Goal: Task Accomplishment & Management: Manage account settings

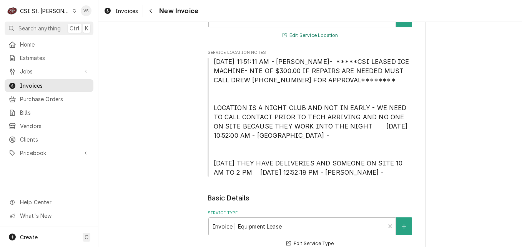
scroll to position [423, 0]
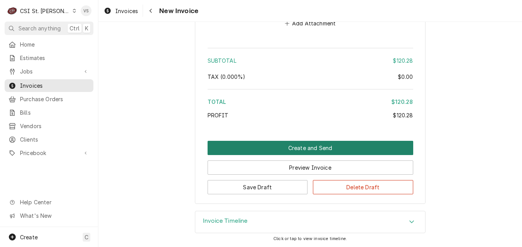
click at [311, 147] on button "Create and Send" at bounding box center [311, 148] width 206 height 14
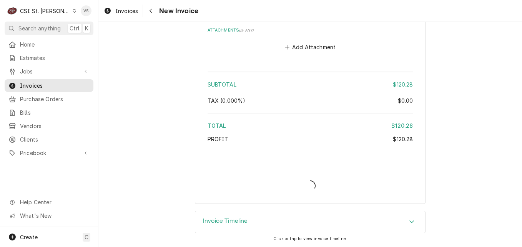
type textarea "x"
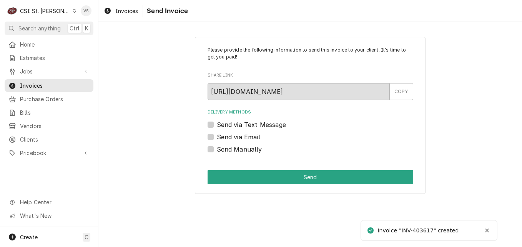
click at [217, 151] on label "Send Manually" at bounding box center [239, 149] width 45 height 9
click at [217, 151] on input "Send Manually" at bounding box center [320, 153] width 206 height 17
checkbox input "true"
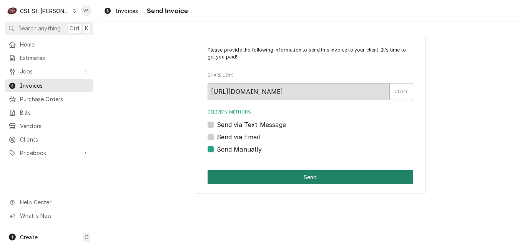
click at [268, 177] on button "Send" at bounding box center [311, 177] width 206 height 14
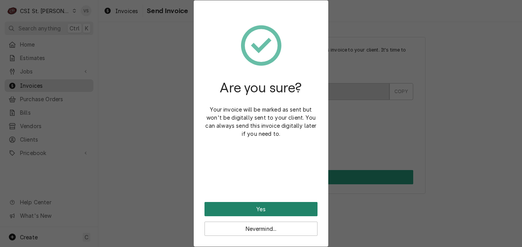
click at [289, 208] on button "Yes" at bounding box center [261, 209] width 113 height 14
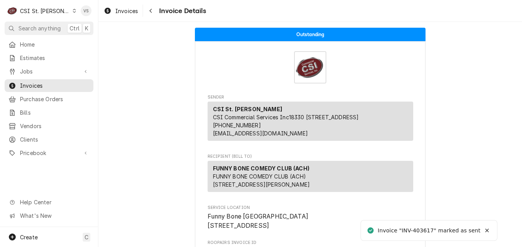
click at [42, 85] on span "Invoices" at bounding box center [55, 86] width 70 height 8
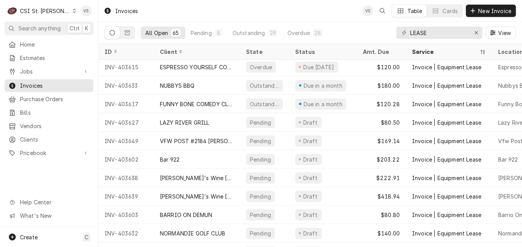
scroll to position [1017, 0]
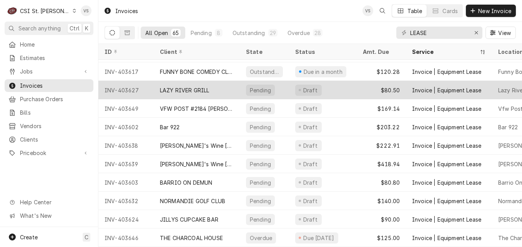
click at [190, 87] on div "LAZY RIVER GRILL" at bounding box center [185, 90] width 50 height 8
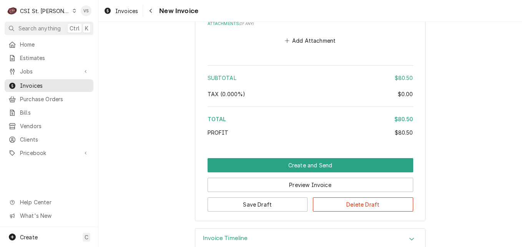
scroll to position [1110, 0]
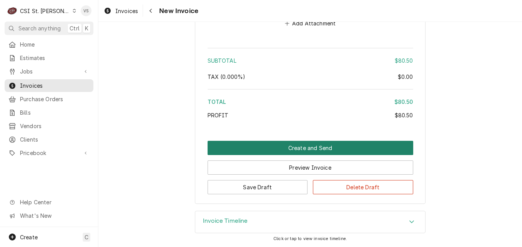
click at [278, 150] on button "Create and Send" at bounding box center [311, 148] width 206 height 14
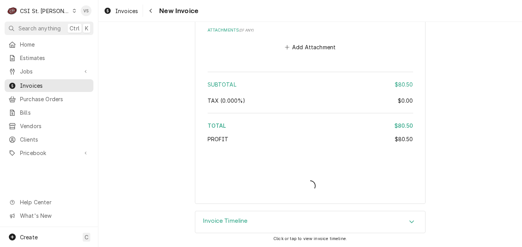
scroll to position [1086, 0]
type textarea "x"
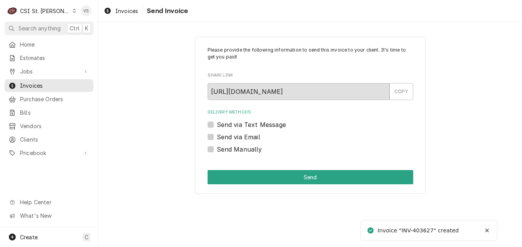
click at [217, 151] on label "Send Manually" at bounding box center [239, 149] width 45 height 9
click at [217, 151] on input "Send Manually" at bounding box center [320, 153] width 206 height 17
checkbox input "true"
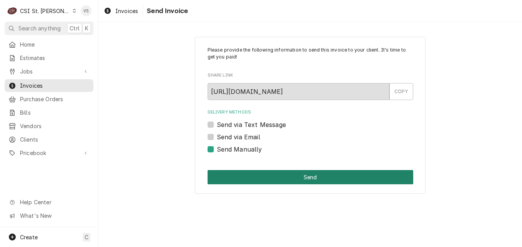
click at [263, 174] on button "Send" at bounding box center [311, 177] width 206 height 14
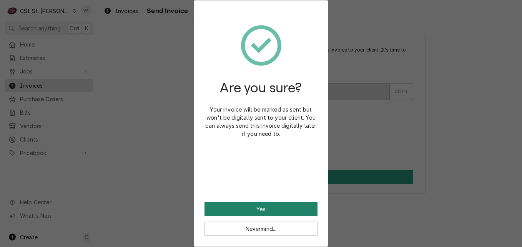
click at [260, 207] on button "Yes" at bounding box center [261, 209] width 113 height 14
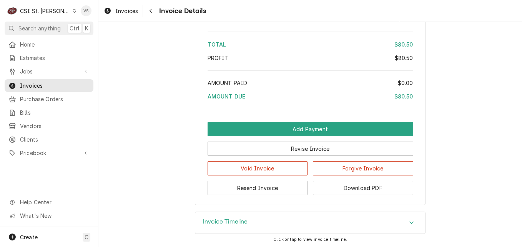
scroll to position [1112, 0]
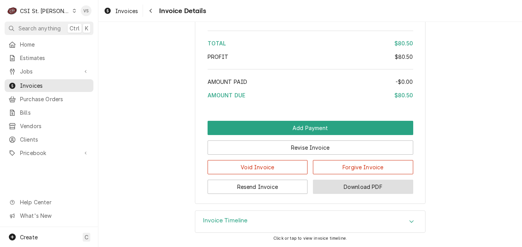
click at [352, 191] on button "Download PDF" at bounding box center [363, 187] width 100 height 14
click at [53, 85] on span "Invoices" at bounding box center [55, 86] width 70 height 8
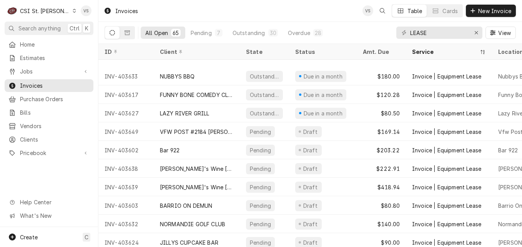
scroll to position [1017, 0]
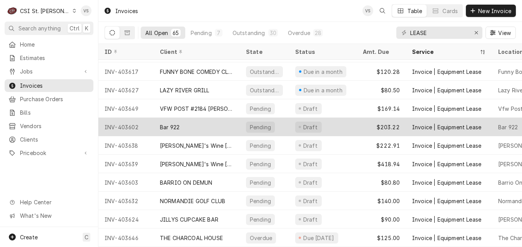
click at [201, 119] on div "Bar 922" at bounding box center [197, 127] width 86 height 18
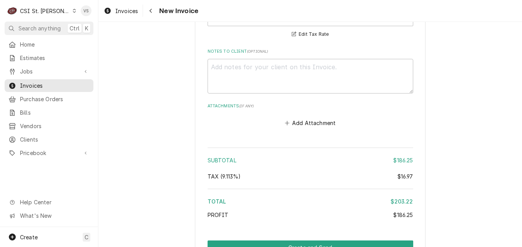
scroll to position [1110, 0]
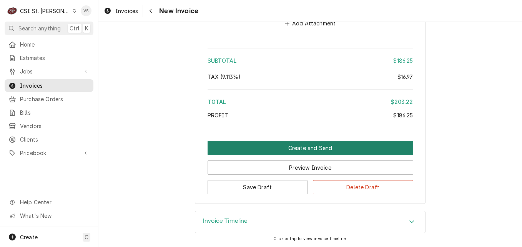
click at [310, 148] on button "Create and Send" at bounding box center [311, 148] width 206 height 14
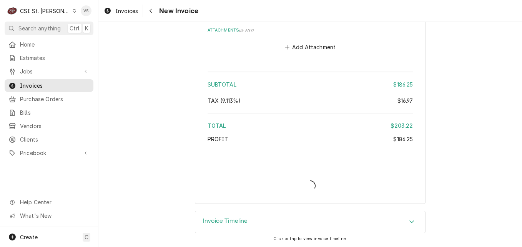
scroll to position [1086, 0]
type textarea "x"
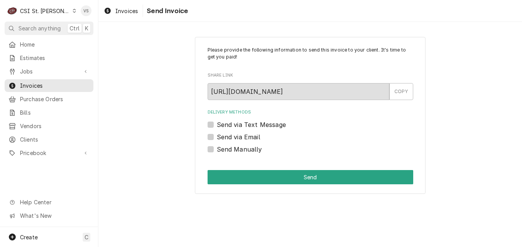
click at [217, 148] on label "Send Manually" at bounding box center [239, 149] width 45 height 9
click at [217, 148] on input "Send Manually" at bounding box center [320, 153] width 206 height 17
checkbox input "true"
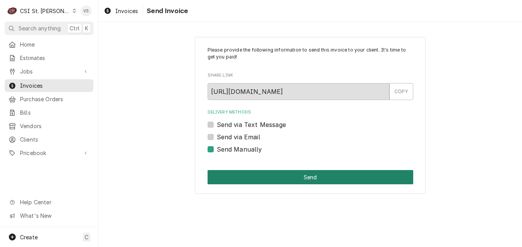
click at [257, 173] on button "Send" at bounding box center [311, 177] width 206 height 14
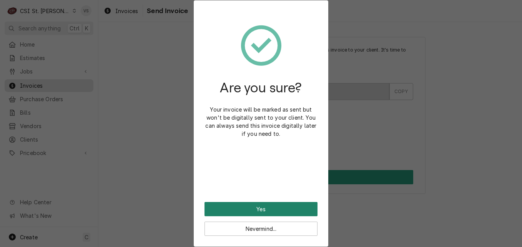
click at [262, 209] on button "Yes" at bounding box center [261, 209] width 113 height 14
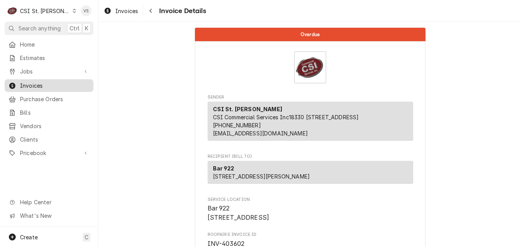
click at [71, 84] on span "Invoices" at bounding box center [55, 86] width 70 height 8
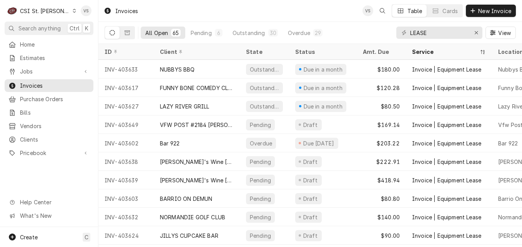
scroll to position [1017, 0]
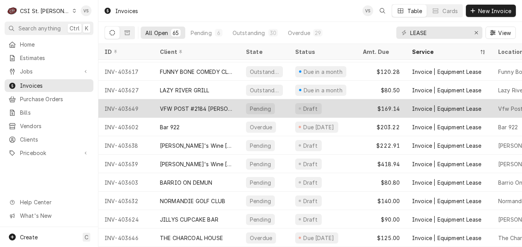
click at [233, 105] on div "VFW POST #2184 LEMAY FERRY" at bounding box center [197, 109] width 74 height 8
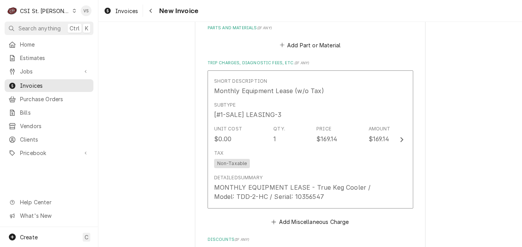
scroll to position [1101, 0]
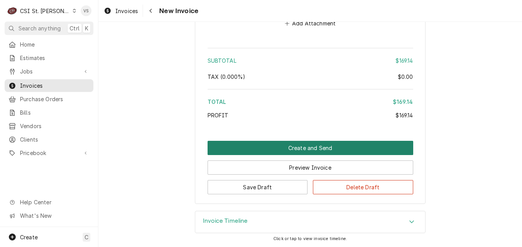
click at [311, 149] on button "Create and Send" at bounding box center [311, 148] width 206 height 14
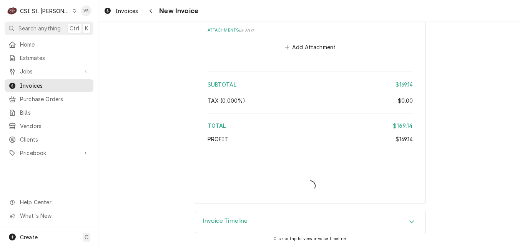
scroll to position [1077, 0]
type textarea "x"
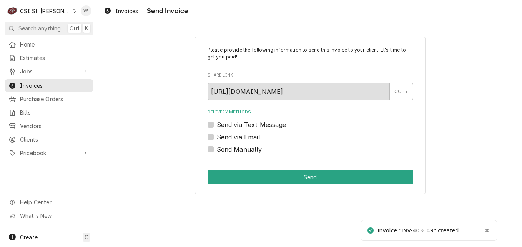
click at [217, 148] on label "Send Manually" at bounding box center [239, 149] width 45 height 9
click at [217, 148] on input "Send Manually" at bounding box center [320, 153] width 206 height 17
checkbox input "true"
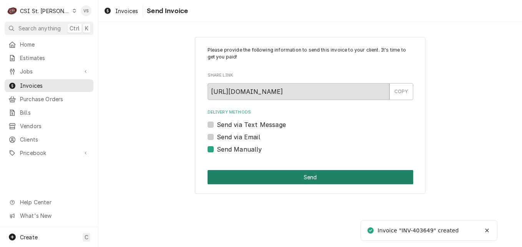
click at [240, 172] on button "Send" at bounding box center [311, 177] width 206 height 14
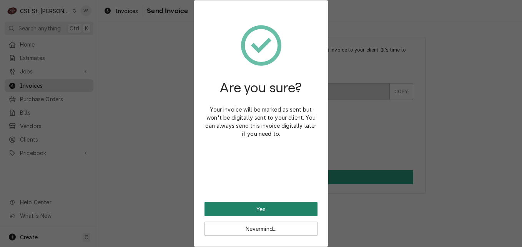
click at [260, 206] on button "Yes" at bounding box center [261, 209] width 113 height 14
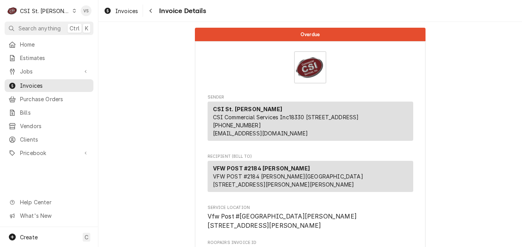
click at [45, 82] on span "Invoices" at bounding box center [55, 86] width 70 height 8
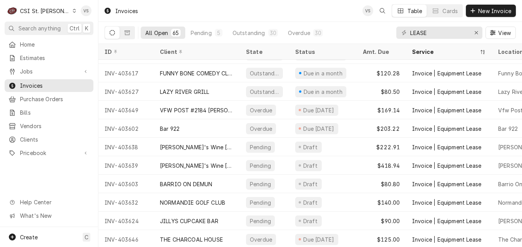
scroll to position [1017, 0]
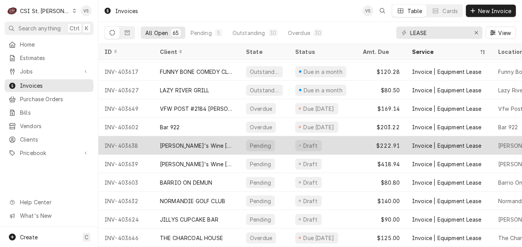
click at [205, 142] on div "Sasha's Wine Bar Clayton (ACH)" at bounding box center [197, 146] width 74 height 8
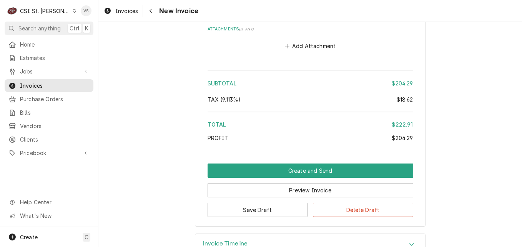
scroll to position [923, 0]
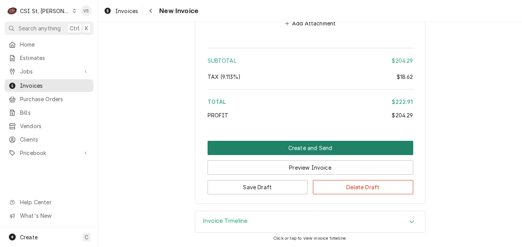
click at [336, 147] on button "Create and Send" at bounding box center [311, 148] width 206 height 14
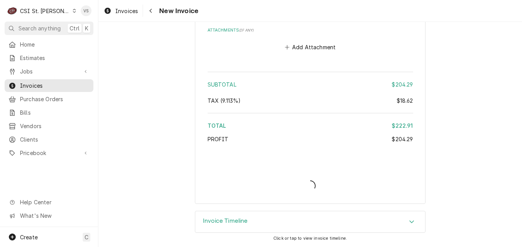
scroll to position [899, 0]
type textarea "x"
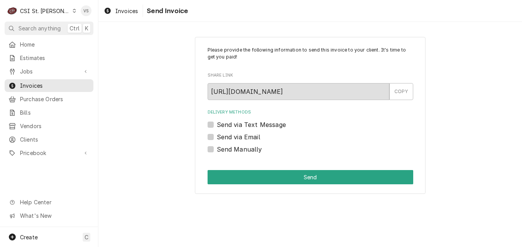
click at [217, 150] on label "Send Manually" at bounding box center [239, 149] width 45 height 9
click at [217, 150] on input "Send Manually" at bounding box center [320, 153] width 206 height 17
checkbox input "true"
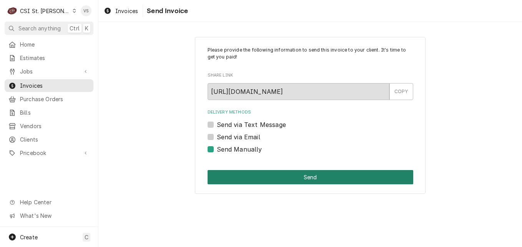
click at [245, 173] on button "Send" at bounding box center [311, 177] width 206 height 14
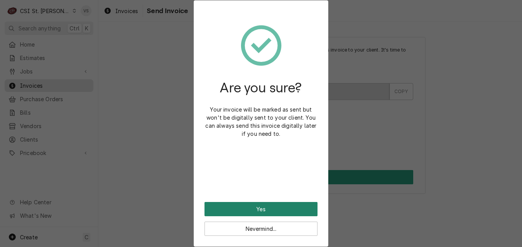
click at [254, 206] on button "Yes" at bounding box center [261, 209] width 113 height 14
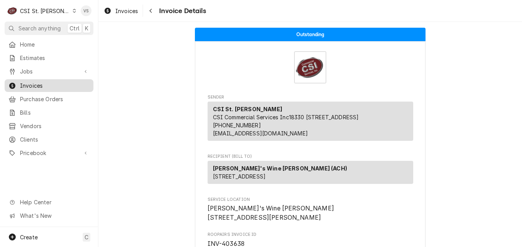
click at [34, 84] on span "Invoices" at bounding box center [55, 86] width 70 height 8
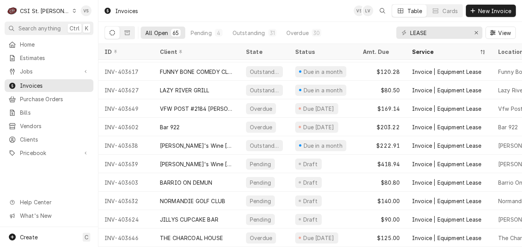
scroll to position [1017, 0]
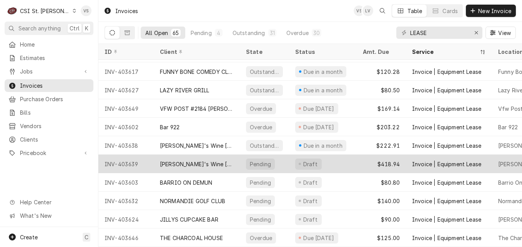
click at [228, 160] on div "[PERSON_NAME]'s Wine [PERSON_NAME] (ACH)" at bounding box center [197, 164] width 74 height 8
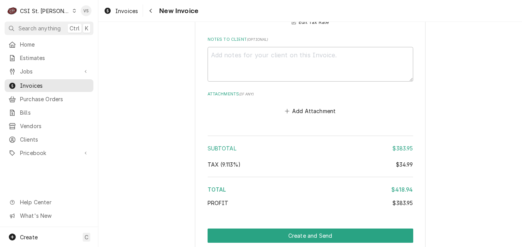
scroll to position [846, 0]
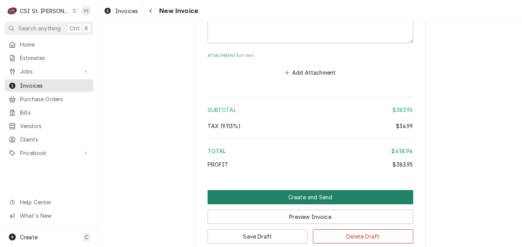
click at [289, 196] on button "Create and Send" at bounding box center [311, 197] width 206 height 14
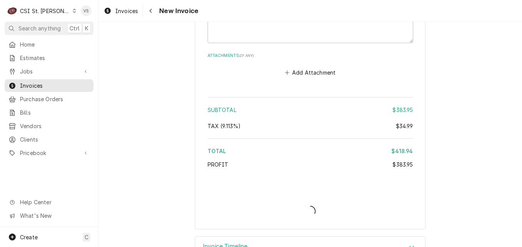
type textarea "x"
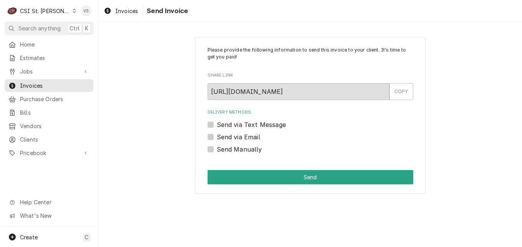
click at [217, 148] on label "Send Manually" at bounding box center [239, 149] width 45 height 9
click at [217, 148] on input "Send Manually" at bounding box center [320, 153] width 206 height 17
checkbox input "true"
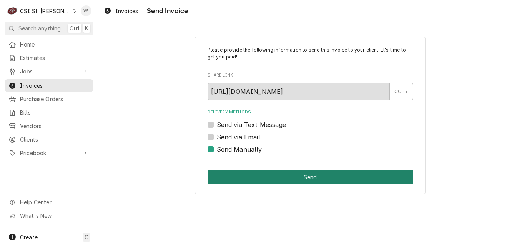
click at [246, 177] on button "Send" at bounding box center [311, 177] width 206 height 14
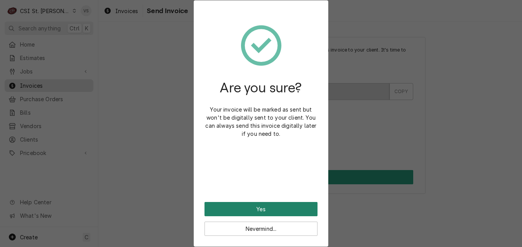
click at [259, 207] on button "Yes" at bounding box center [261, 209] width 113 height 14
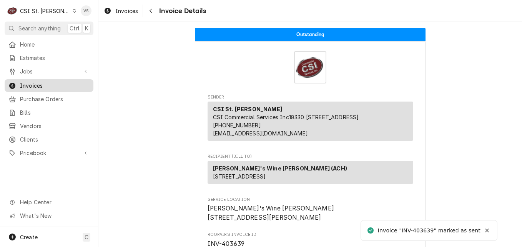
click at [35, 82] on span "Invoices" at bounding box center [55, 86] width 70 height 8
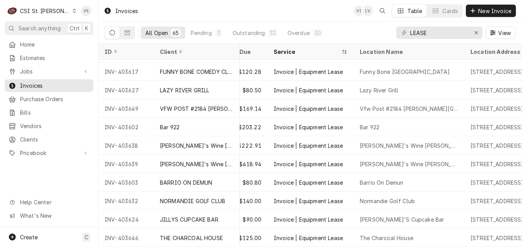
scroll to position [1017, 0]
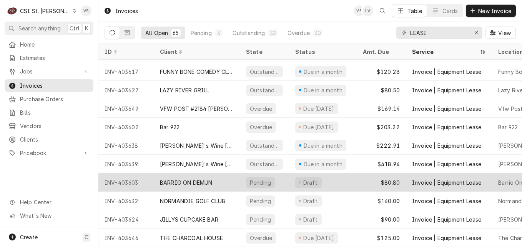
click at [217, 178] on div "BARRIO ON DEMUN" at bounding box center [197, 182] width 86 height 18
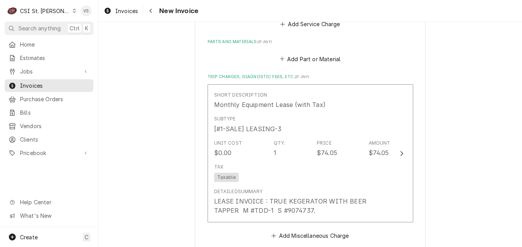
scroll to position [1028, 0]
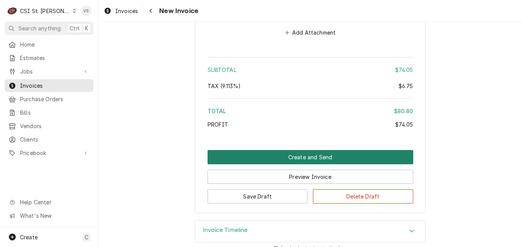
click at [283, 150] on button "Create and Send" at bounding box center [311, 157] width 206 height 14
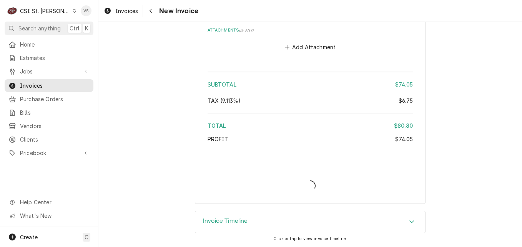
scroll to position [1005, 0]
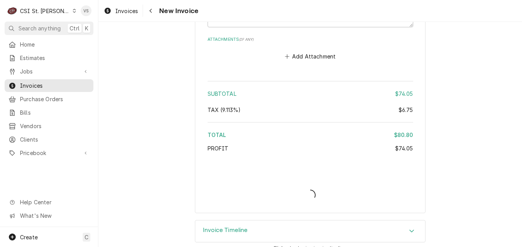
type textarea "x"
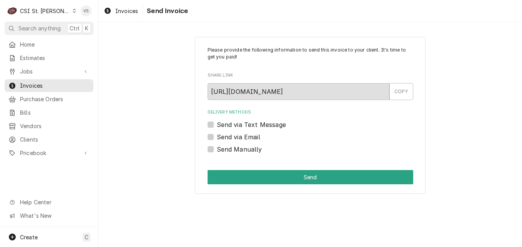
click at [217, 148] on label "Send Manually" at bounding box center [239, 149] width 45 height 9
click at [217, 148] on input "Send Manually" at bounding box center [320, 153] width 206 height 17
checkbox input "true"
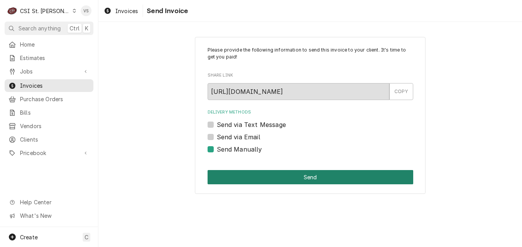
click at [249, 173] on button "Send" at bounding box center [311, 177] width 206 height 14
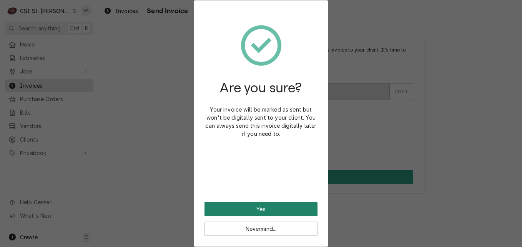
click at [232, 210] on button "Yes" at bounding box center [261, 209] width 113 height 14
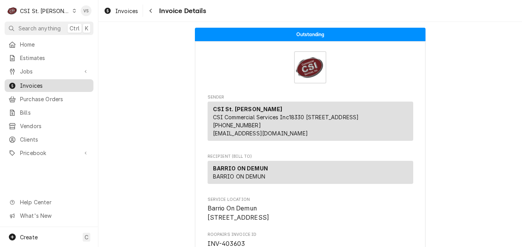
click at [36, 85] on span "Invoices" at bounding box center [55, 86] width 70 height 8
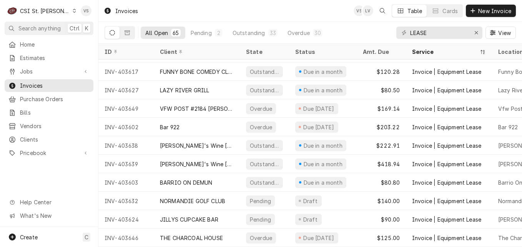
scroll to position [1017, 0]
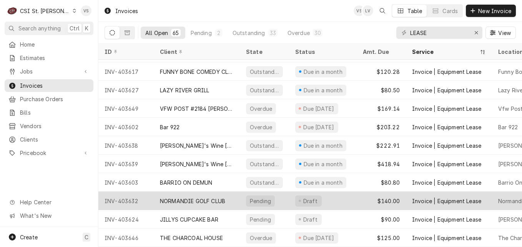
click at [209, 197] on div "NORMANDIE GOLF CLUB" at bounding box center [192, 201] width 65 height 8
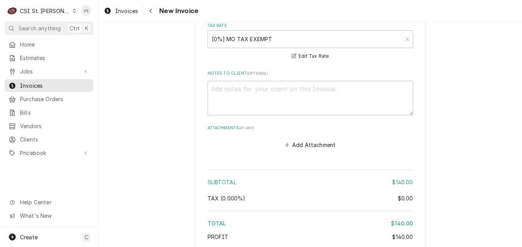
scroll to position [1115, 0]
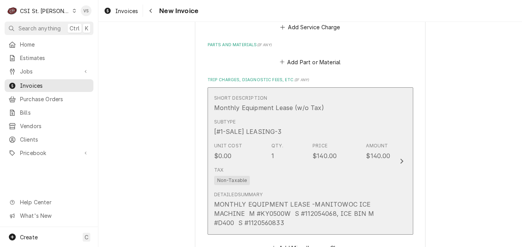
click at [355, 115] on div "Subtype [#1-SALE] LEASING-3" at bounding box center [302, 127] width 177 height 24
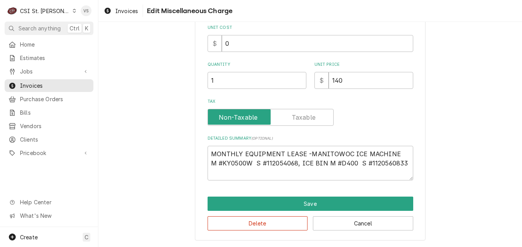
scroll to position [65, 0]
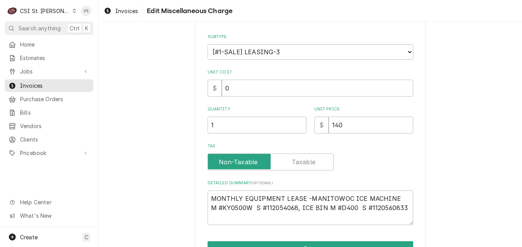
type textarea "x"
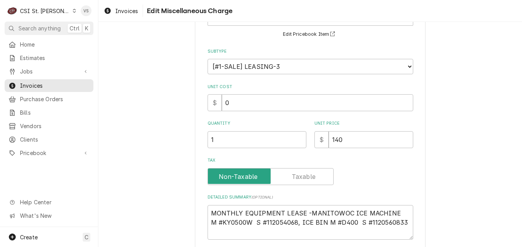
scroll to position [0, 0]
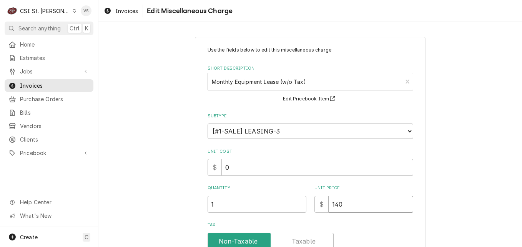
drag, startPoint x: 344, startPoint y: 200, endPoint x: 328, endPoint y: 203, distance: 16.0
click at [329, 203] on input "140" at bounding box center [371, 204] width 85 height 17
type input "0"
type textarea "x"
type input "0"
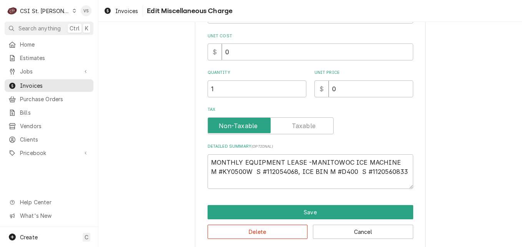
scroll to position [124, 0]
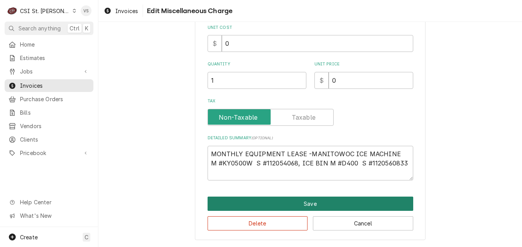
click at [293, 203] on button "Save" at bounding box center [311, 204] width 206 height 14
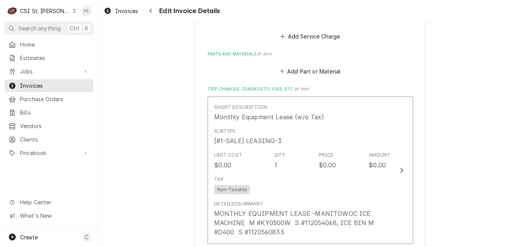
scroll to position [1145, 0]
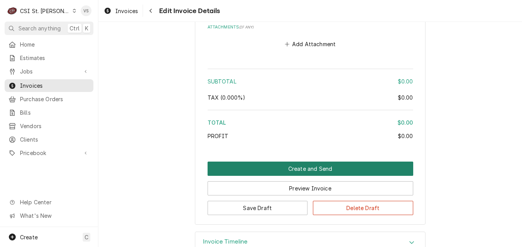
click at [283, 162] on button "Create and Send" at bounding box center [311, 169] width 206 height 14
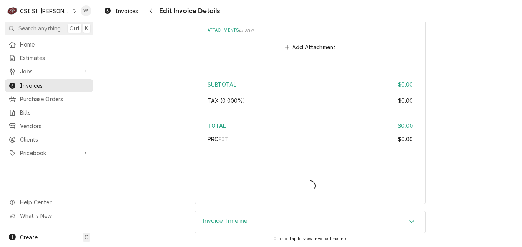
scroll to position [1132, 0]
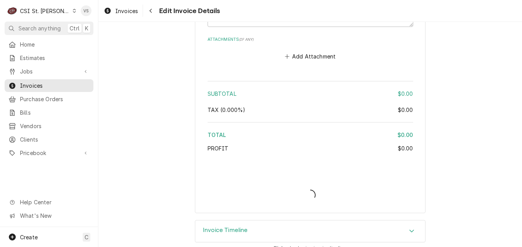
type textarea "x"
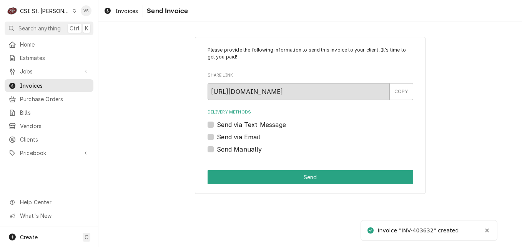
click at [217, 150] on label "Send Manually" at bounding box center [239, 149] width 45 height 9
click at [217, 150] on input "Send Manually" at bounding box center [320, 153] width 206 height 17
checkbox input "true"
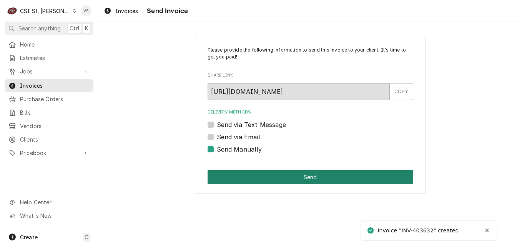
click at [235, 173] on button "Send" at bounding box center [311, 177] width 206 height 14
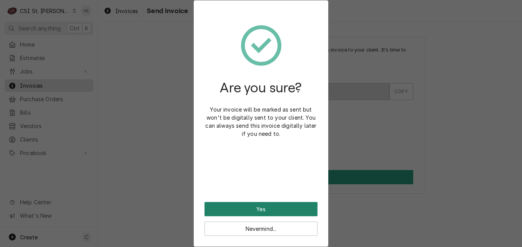
click at [252, 207] on button "Yes" at bounding box center [261, 209] width 113 height 14
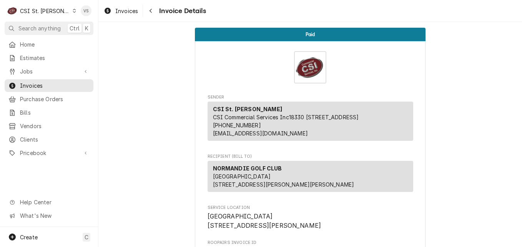
click at [34, 83] on span "Invoices" at bounding box center [55, 86] width 70 height 8
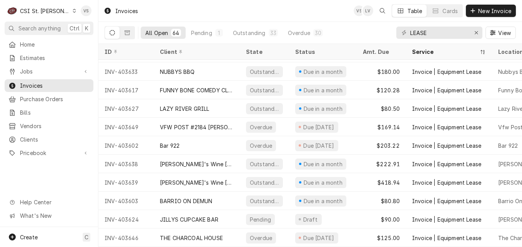
scroll to position [999, 0]
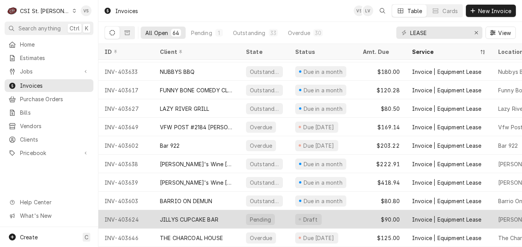
click at [215, 215] on div "JILLYS CUPCAKE BAR" at bounding box center [189, 219] width 58 height 8
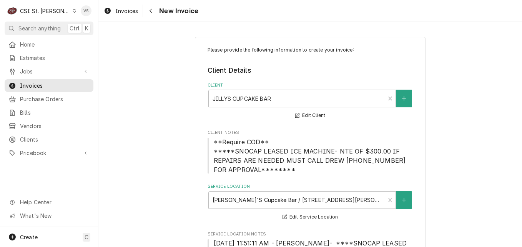
scroll to position [1147, 0]
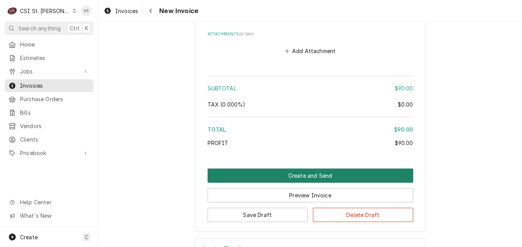
click at [306, 168] on button "Create and Send" at bounding box center [311, 175] width 206 height 14
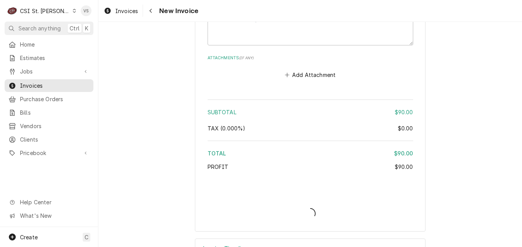
type textarea "x"
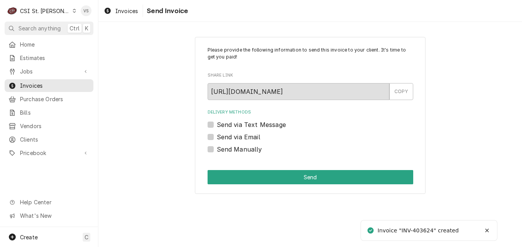
click at [217, 149] on label "Send Manually" at bounding box center [239, 149] width 45 height 9
click at [217, 149] on input "Send Manually" at bounding box center [320, 153] width 206 height 17
checkbox input "true"
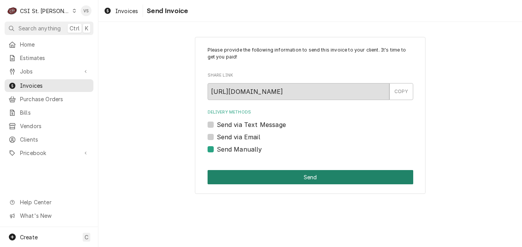
click at [244, 175] on button "Send" at bounding box center [311, 177] width 206 height 14
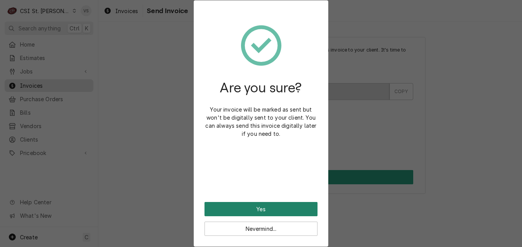
click at [265, 208] on button "Yes" at bounding box center [261, 209] width 113 height 14
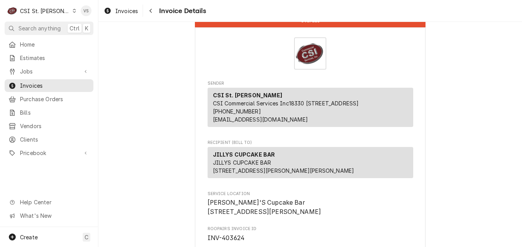
scroll to position [38, 0]
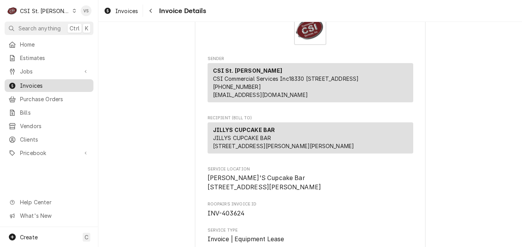
click at [33, 84] on span "Invoices" at bounding box center [55, 86] width 70 height 8
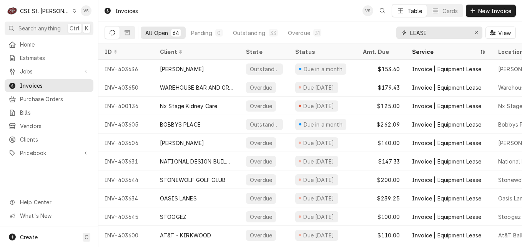
drag, startPoint x: 428, startPoint y: 33, endPoint x: 406, endPoint y: 34, distance: 22.3
click at [398, 33] on div "LEASE" at bounding box center [440, 33] width 86 height 12
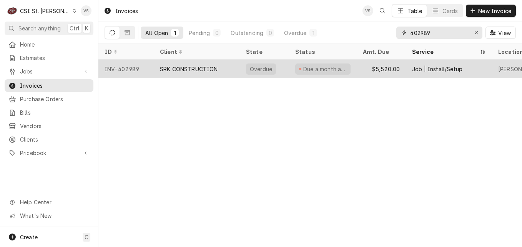
type input "402989"
click at [191, 66] on div "SRK CONSTRUCTION" at bounding box center [189, 69] width 58 height 8
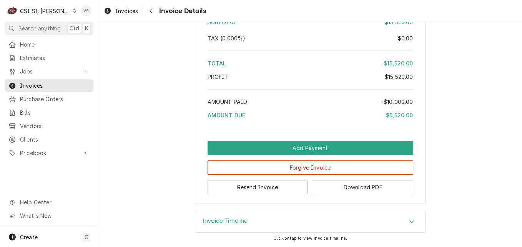
scroll to position [1761, 0]
click at [356, 187] on button "Download PDF" at bounding box center [363, 187] width 100 height 14
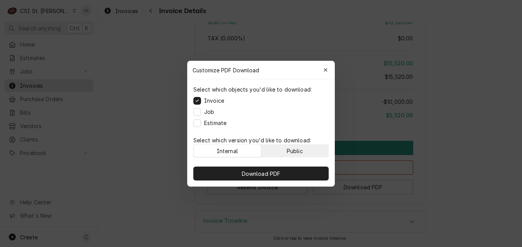
click at [294, 152] on div "Public" at bounding box center [295, 151] width 16 height 8
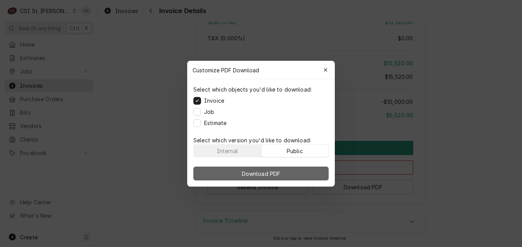
click at [292, 173] on button "Download PDF" at bounding box center [260, 174] width 135 height 14
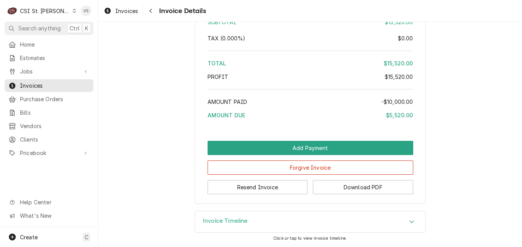
click at [278, 34] on div "Tax ( 0.000% )" at bounding box center [303, 38] width 190 height 8
click at [37, 70] on span "Jobs" at bounding box center [49, 71] width 58 height 8
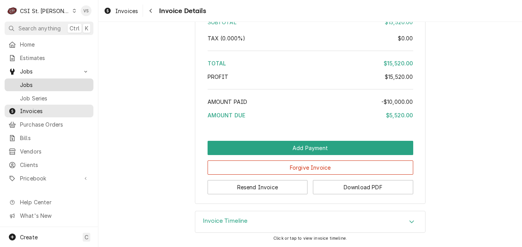
click at [26, 82] on span "Jobs" at bounding box center [55, 85] width 70 height 8
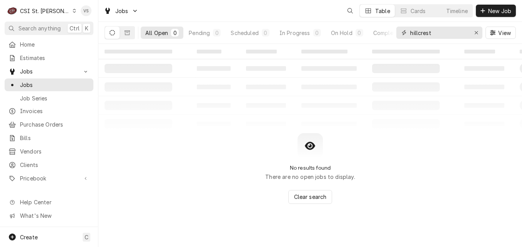
click at [431, 33] on input "hillcrest" at bounding box center [439, 33] width 58 height 12
click at [435, 32] on input "hillcrest" at bounding box center [439, 33] width 58 height 12
drag, startPoint x: 434, startPoint y: 34, endPoint x: 405, endPoint y: 35, distance: 28.5
click at [405, 35] on div "hillcrest" at bounding box center [440, 33] width 86 height 12
type input "c"
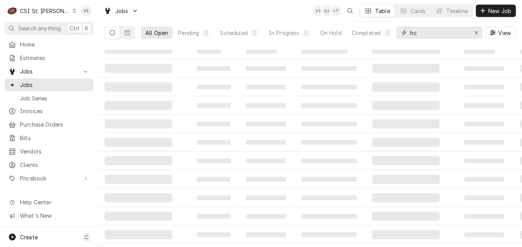
type input "h"
type input "c"
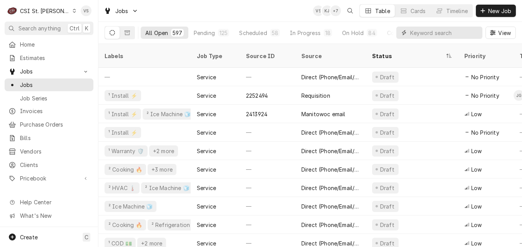
type input "h"
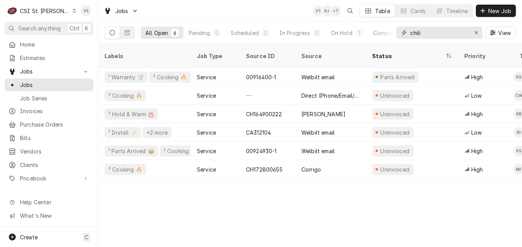
type input "chili"
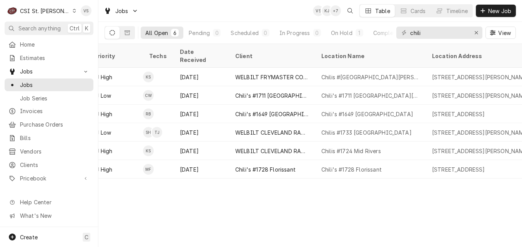
click at [208, 177] on div "Labels Job Type Source ID Source Status Priority Techs Date Received Client Loc…" at bounding box center [310, 145] width 424 height 203
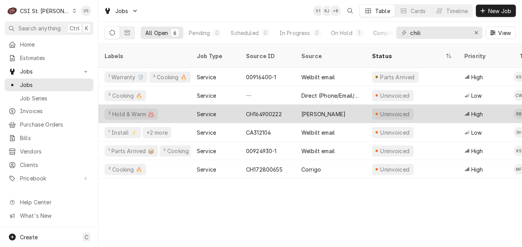
click at [230, 105] on div "Service" at bounding box center [215, 114] width 49 height 18
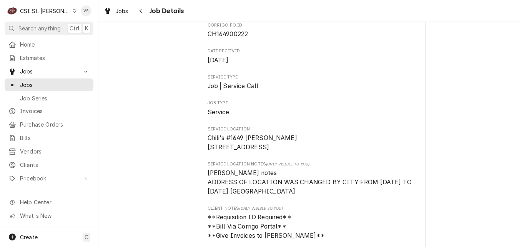
scroll to position [115, 0]
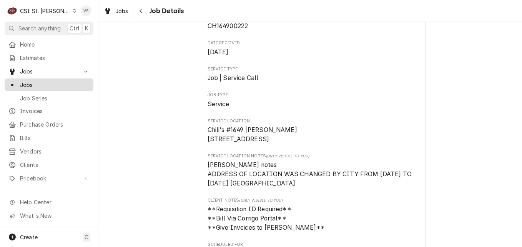
click at [37, 84] on span "Jobs" at bounding box center [55, 85] width 70 height 8
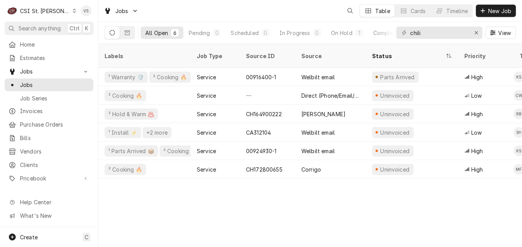
click at [47, 82] on span "Jobs" at bounding box center [55, 85] width 70 height 8
click at [128, 33] on icon "Dynamic Content Wrapper" at bounding box center [127, 32] width 5 height 5
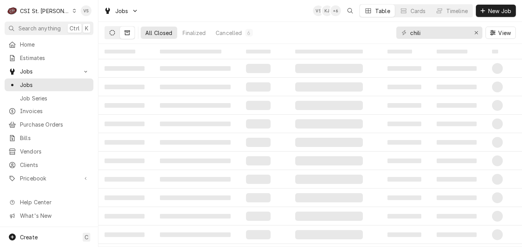
click at [110, 35] on icon "Dynamic Content Wrapper" at bounding box center [112, 32] width 5 height 5
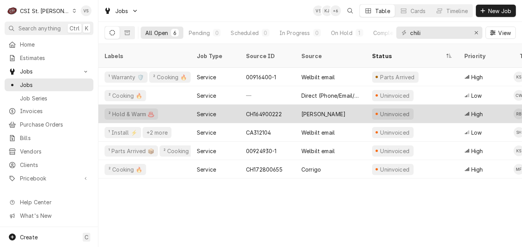
click at [187, 107] on div "² Hold & Warm ♨️" at bounding box center [144, 114] width 92 height 18
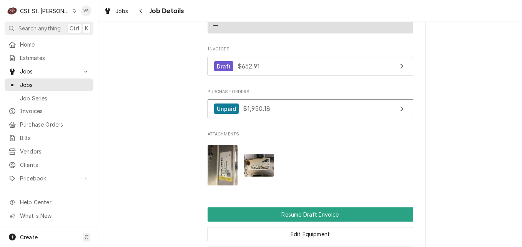
scroll to position [808, 0]
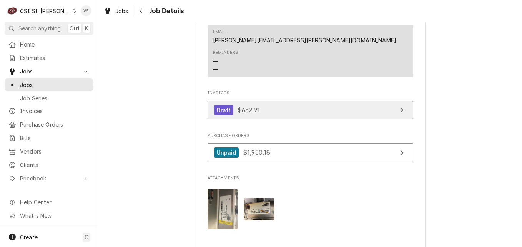
click at [270, 120] on link "Draft $652.91" at bounding box center [311, 110] width 206 height 19
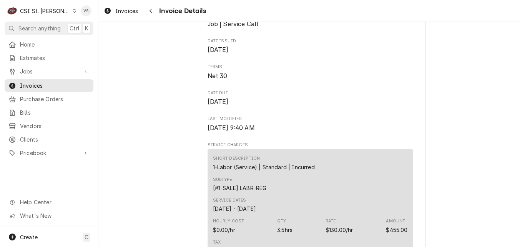
scroll to position [346, 0]
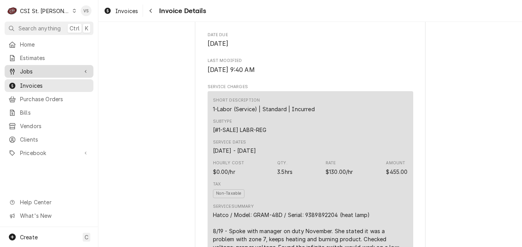
click at [47, 72] on span "Jobs" at bounding box center [49, 71] width 58 height 8
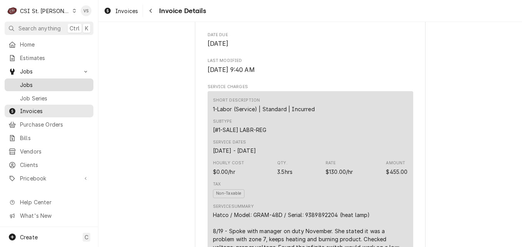
click at [41, 81] on span "Jobs" at bounding box center [55, 85] width 70 height 8
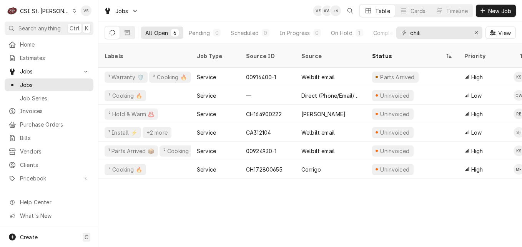
scroll to position [0, 371]
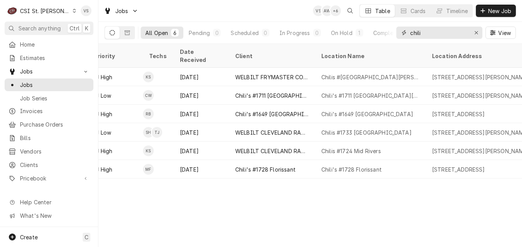
click at [422, 33] on input "chili" at bounding box center [439, 33] width 58 height 12
click at [423, 32] on input "chili" at bounding box center [439, 33] width 58 height 12
drag, startPoint x: 431, startPoint y: 35, endPoint x: 392, endPoint y: 31, distance: 38.7
click at [392, 31] on div "All Open 6 Pending 0 Scheduled 0 In Progress 0 On Hold 1 Completed 5 chili View" at bounding box center [311, 33] width 412 height 22
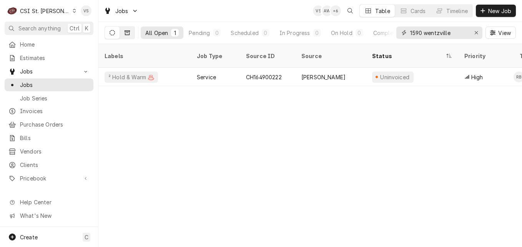
type input "1590 wentzville"
click at [132, 35] on button "Dynamic Content Wrapper" at bounding box center [127, 33] width 15 height 12
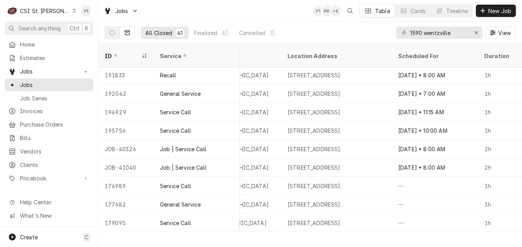
scroll to position [574, 736]
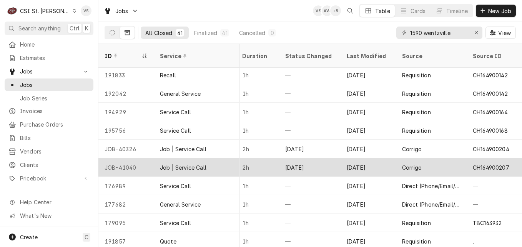
click at [193, 163] on div "Job | Service Call" at bounding box center [183, 167] width 47 height 8
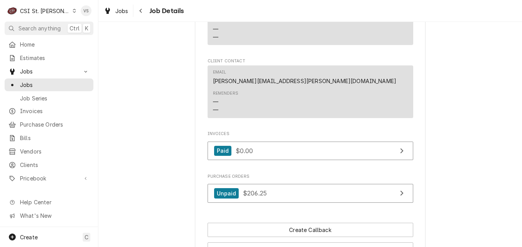
scroll to position [846, 0]
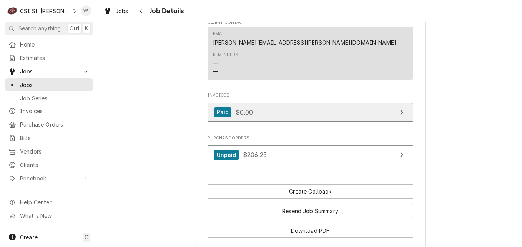
click at [262, 112] on link "Paid $0.00" at bounding box center [311, 112] width 206 height 19
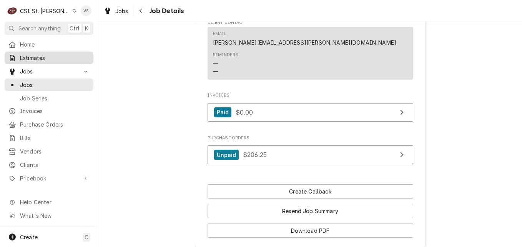
click at [38, 55] on span "Estimates" at bounding box center [55, 58] width 70 height 8
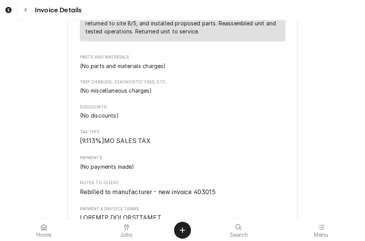
scroll to position [615, 0]
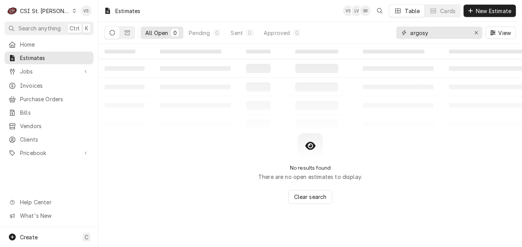
drag, startPoint x: 433, startPoint y: 33, endPoint x: 407, endPoint y: 34, distance: 26.2
click at [407, 34] on div "argosy" at bounding box center [440, 33] width 86 height 12
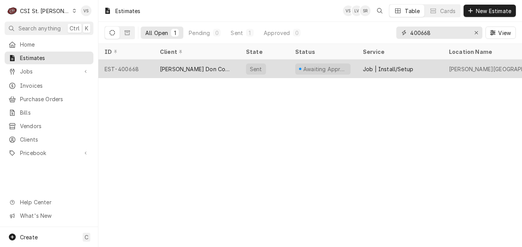
type input "400668"
click at [200, 71] on div "[PERSON_NAME] Don Company" at bounding box center [197, 69] width 74 height 8
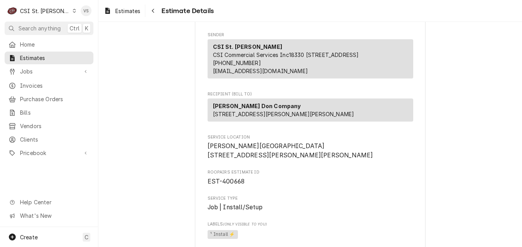
scroll to position [38, 0]
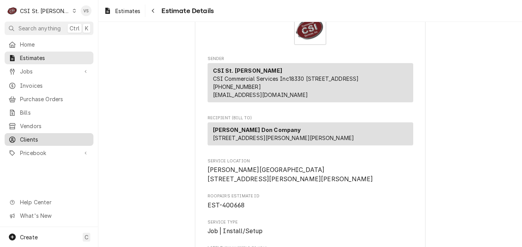
click at [34, 138] on span "Clients" at bounding box center [55, 139] width 70 height 8
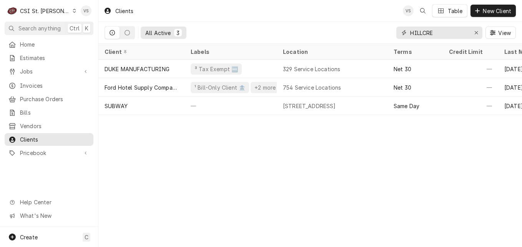
drag, startPoint x: 438, startPoint y: 33, endPoint x: 459, endPoint y: 38, distance: 21.6
click at [384, 37] on div "All Active 3 HILLCRE View" at bounding box center [311, 33] width 412 height 22
type input "2"
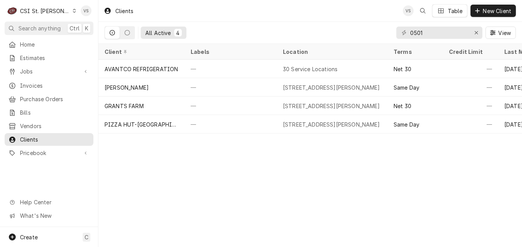
click at [402, 33] on icon "Dynamic Content Wrapper" at bounding box center [404, 32] width 5 height 5
click at [412, 33] on input "0501" at bounding box center [439, 33] width 58 height 12
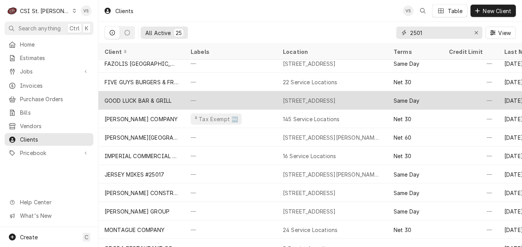
scroll to position [115, 0]
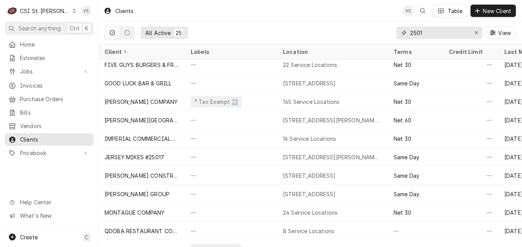
type input "2501"
click at [40, 58] on span "Estimates" at bounding box center [55, 58] width 70 height 8
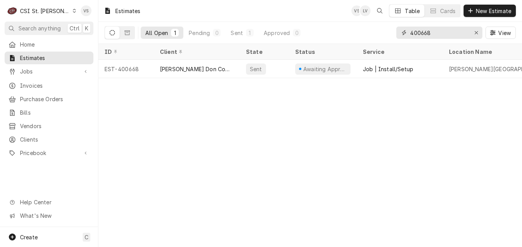
click at [433, 29] on input "400668" at bounding box center [439, 33] width 58 height 12
drag, startPoint x: 433, startPoint y: 33, endPoint x: 372, endPoint y: 37, distance: 61.3
click at [372, 37] on div "All Open 1 Pending 0 Sent 1 Approved 0 400668 View" at bounding box center [311, 33] width 412 height 22
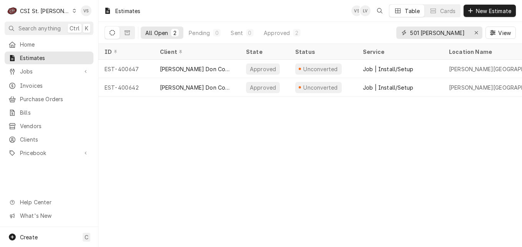
type input "501 hackman"
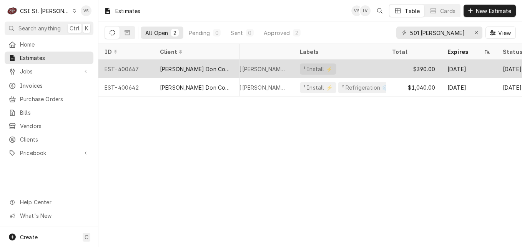
click at [229, 63] on div "[PERSON_NAME] Don Company" at bounding box center [197, 69] width 86 height 18
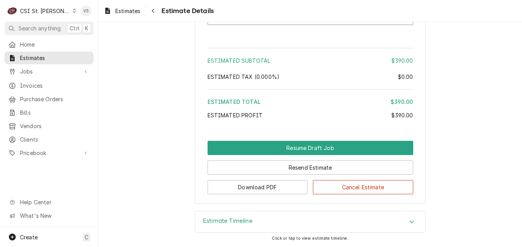
scroll to position [1215, 0]
click at [412, 221] on icon "Accordion Header" at bounding box center [411, 221] width 5 height 6
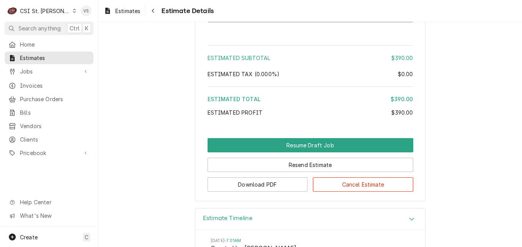
scroll to position [1192, 0]
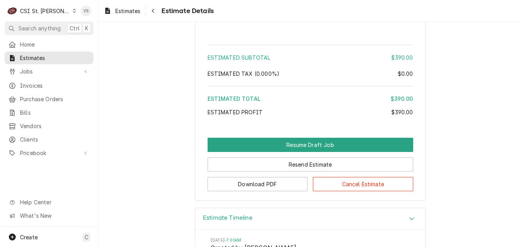
click at [282, 16] on span "Job | Install/Setup" at bounding box center [267, 12] width 59 height 8
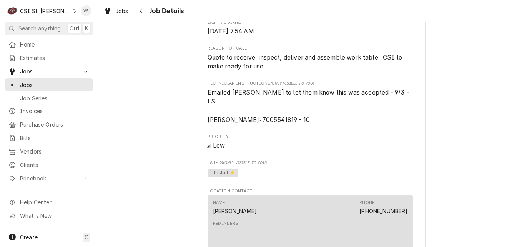
scroll to position [346, 0]
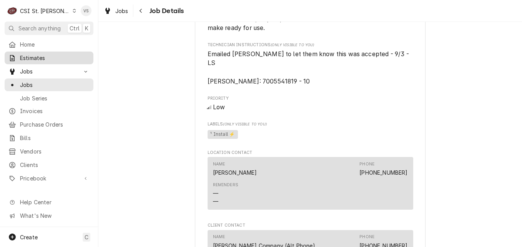
click at [39, 57] on span "Estimates" at bounding box center [55, 58] width 70 height 8
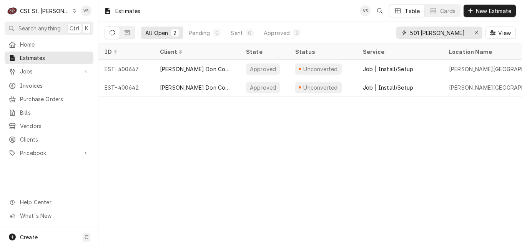
click at [419, 32] on input "501 hackman" at bounding box center [439, 33] width 58 height 12
drag, startPoint x: 418, startPoint y: 32, endPoint x: 405, endPoint y: 32, distance: 12.7
click at [405, 32] on div "501 hackman" at bounding box center [440, 33] width 86 height 12
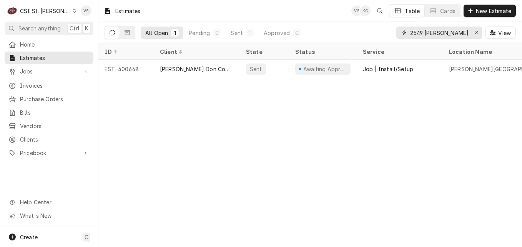
type input "2549 [PERSON_NAME]"
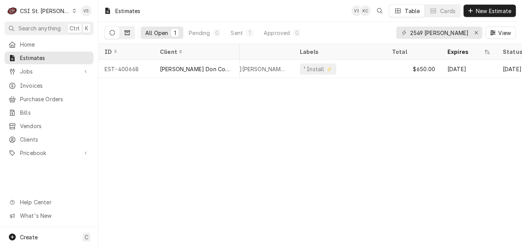
click at [128, 34] on icon "Dynamic Content Wrapper" at bounding box center [127, 32] width 5 height 5
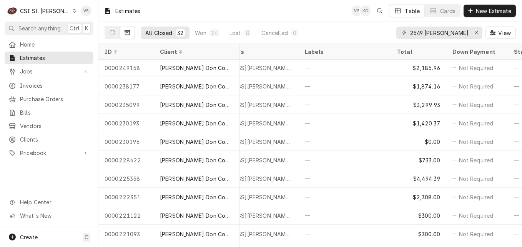
scroll to position [0, 366]
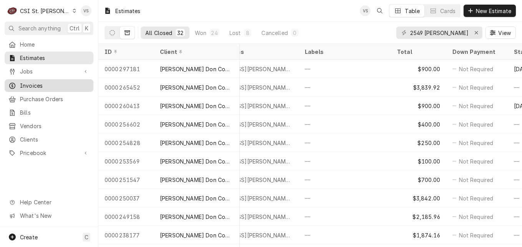
click at [48, 83] on span "Invoices" at bounding box center [55, 86] width 70 height 8
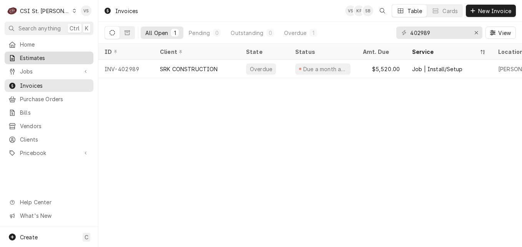
click at [41, 54] on span "Estimates" at bounding box center [55, 58] width 70 height 8
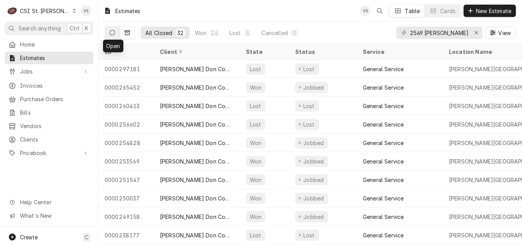
click at [111, 32] on icon "Dynamic Content Wrapper" at bounding box center [112, 32] width 5 height 5
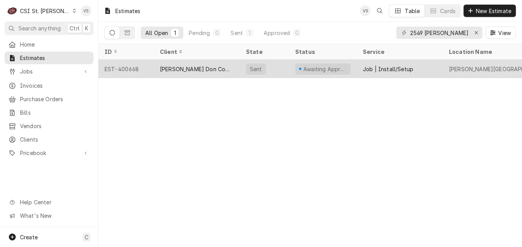
click at [207, 69] on div "Edward Don Company" at bounding box center [197, 69] width 74 height 8
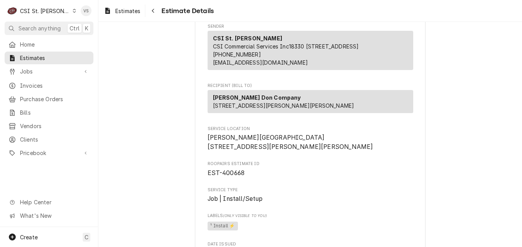
scroll to position [77, 0]
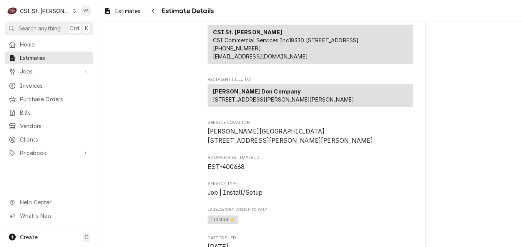
click at [73, 11] on icon "Dynamic Content Wrapper" at bounding box center [74, 11] width 3 height 4
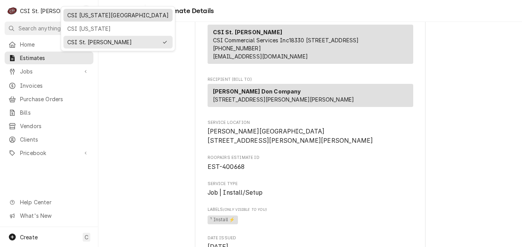
click at [82, 18] on div "CSI [US_STATE][GEOGRAPHIC_DATA]" at bounding box center [118, 15] width 102 height 8
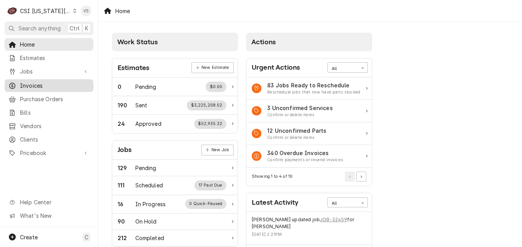
click at [30, 83] on span "Invoices" at bounding box center [55, 86] width 70 height 8
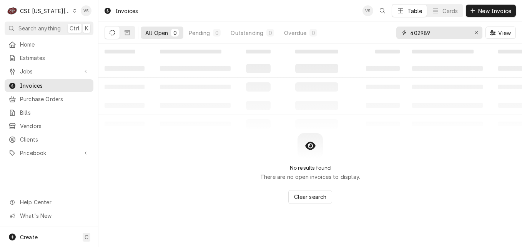
drag, startPoint x: 433, startPoint y: 33, endPoint x: 401, endPoint y: 32, distance: 31.5
click at [433, 33] on input "402989" at bounding box center [439, 33] width 58 height 12
click at [402, 32] on div "402989" at bounding box center [440, 33] width 86 height 12
click at [73, 12] on icon "Dynamic Content Wrapper" at bounding box center [74, 11] width 3 height 4
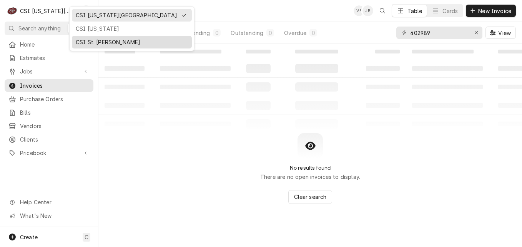
click at [93, 40] on div "CSI St. Louis" at bounding box center [132, 42] width 112 height 8
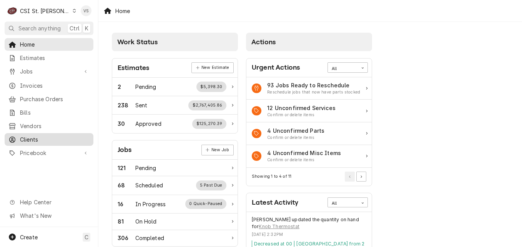
click at [35, 137] on span "Clients" at bounding box center [55, 139] width 70 height 8
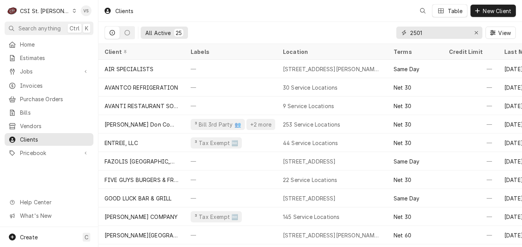
click at [427, 34] on input "2501" at bounding box center [439, 33] width 58 height 12
click at [425, 32] on input "2501" at bounding box center [439, 33] width 58 height 12
drag, startPoint x: 426, startPoint y: 30, endPoint x: 402, endPoint y: 37, distance: 25.5
click at [402, 37] on div "2501" at bounding box center [440, 33] width 86 height 12
click at [430, 33] on input "2501" at bounding box center [439, 33] width 58 height 12
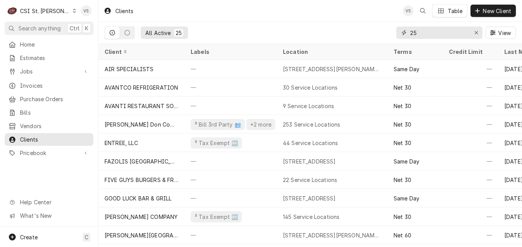
type input "2"
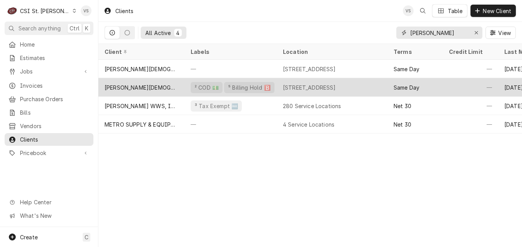
type input "BETHANY"
click at [149, 84] on div "[PERSON_NAME][DEMOGRAPHIC_DATA]" at bounding box center [142, 87] width 74 height 8
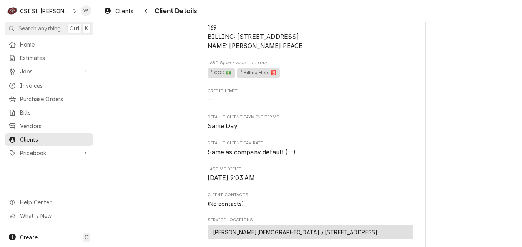
scroll to position [115, 0]
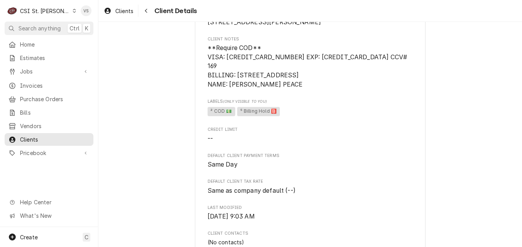
click at [73, 11] on icon "Dynamic Content Wrapper" at bounding box center [74, 11] width 3 height 4
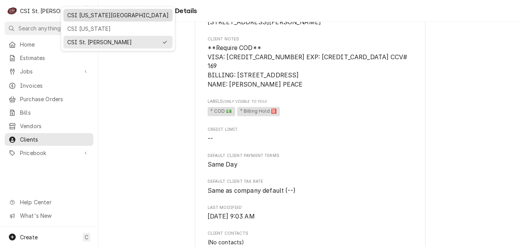
click at [77, 16] on div "CSI [US_STATE][GEOGRAPHIC_DATA]" at bounding box center [118, 15] width 102 height 8
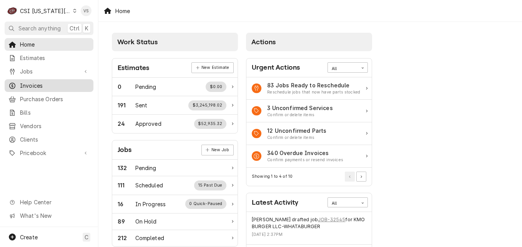
click at [42, 83] on span "Invoices" at bounding box center [55, 86] width 70 height 8
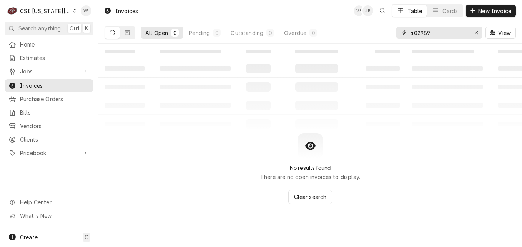
drag, startPoint x: 431, startPoint y: 32, endPoint x: 447, endPoint y: 44, distance: 20.0
click at [431, 32] on input "402989" at bounding box center [439, 33] width 58 height 12
click at [401, 30] on div "402989" at bounding box center [440, 33] width 86 height 12
type input "3"
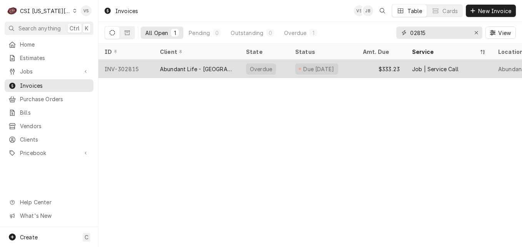
type input "02815"
click at [222, 65] on div "Abundant Life - [GEOGRAPHIC_DATA]" at bounding box center [197, 69] width 74 height 8
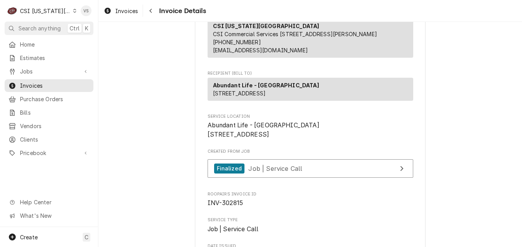
scroll to position [115, 0]
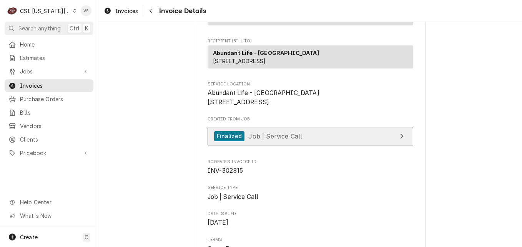
click at [285, 140] on span "Job | Service Call" at bounding box center [275, 136] width 54 height 8
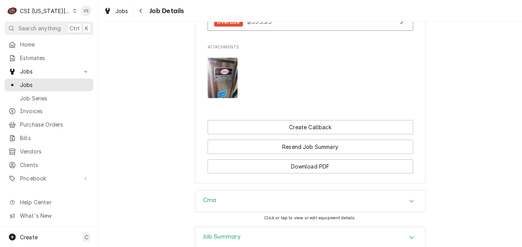
scroll to position [577, 0]
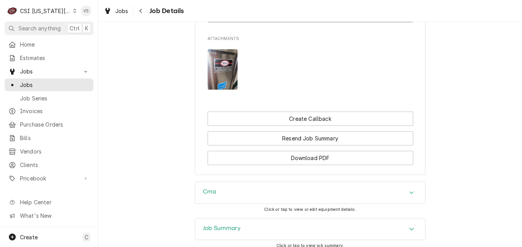
click at [253, 218] on div "Job Summary" at bounding box center [310, 229] width 230 height 22
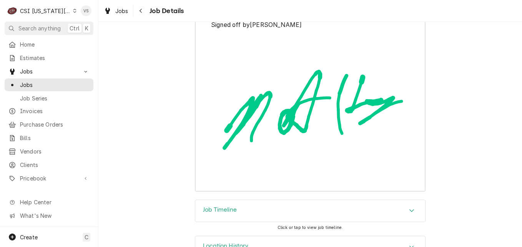
scroll to position [2030, 0]
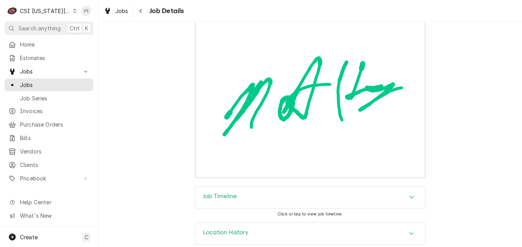
click at [409, 194] on icon "Accordion Header" at bounding box center [411, 197] width 5 height 6
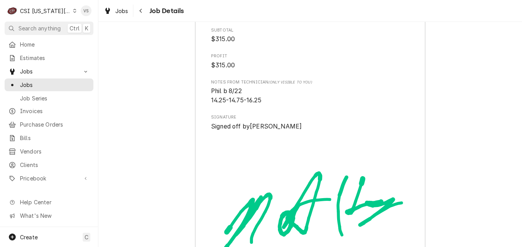
scroll to position [1914, 0]
click at [55, 82] on span "Jobs" at bounding box center [55, 85] width 70 height 8
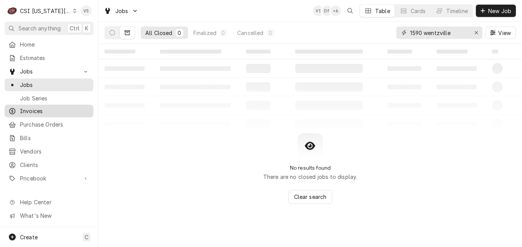
drag, startPoint x: 456, startPoint y: 35, endPoint x: 35, endPoint y: 109, distance: 427.2
click at [344, 29] on div "All Closed 0 Finalized 0 Cancelled 0 1590 wentzville View" at bounding box center [311, 33] width 412 height 22
click at [35, 109] on span "Invoices" at bounding box center [55, 111] width 70 height 8
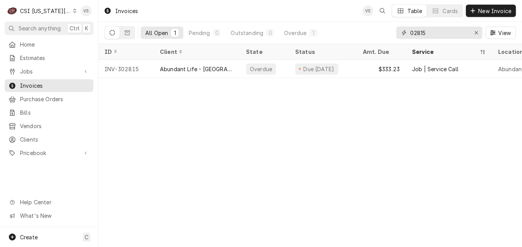
click at [392, 32] on div "All Open 1 Pending 0 Outstanding 0 Overdue 1 02815 View" at bounding box center [311, 33] width 412 height 22
type input "301355"
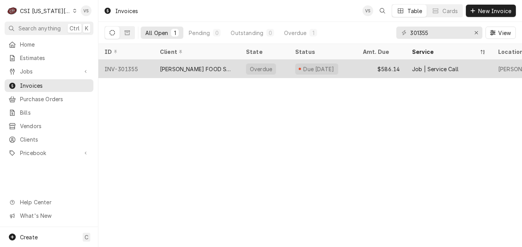
click at [172, 68] on div "[PERSON_NAME] FOOD SERVICE EQUIPMENT (1)" at bounding box center [197, 69] width 74 height 8
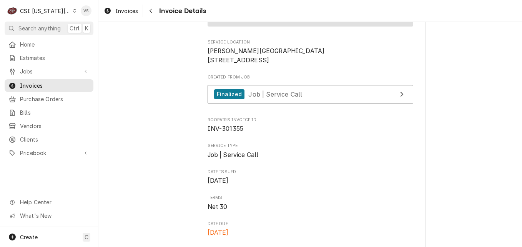
scroll to position [192, 0]
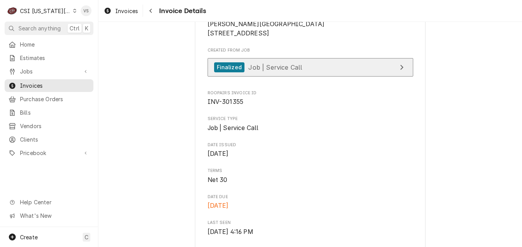
click at [272, 71] on span "Job | Service Call" at bounding box center [275, 67] width 54 height 8
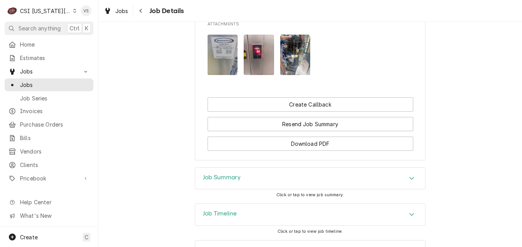
scroll to position [780, 0]
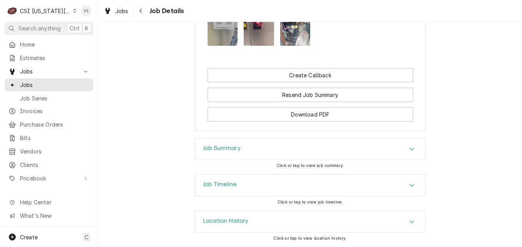
click at [249, 146] on div "Job Summary" at bounding box center [310, 149] width 230 height 22
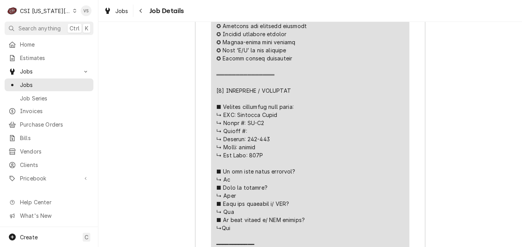
scroll to position [1280, 0]
drag, startPoint x: 245, startPoint y: 132, endPoint x: 262, endPoint y: 132, distance: 16.9
drag, startPoint x: 262, startPoint y: 132, endPoint x: 256, endPoint y: 134, distance: 6.6
copy div "𝘁𝗮𝗴𝗴𝗲"
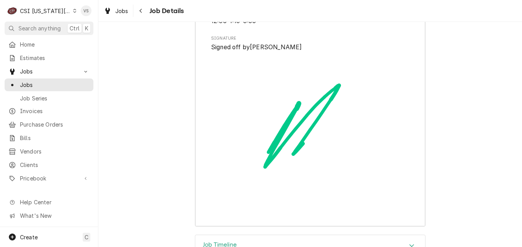
scroll to position [2322, 0]
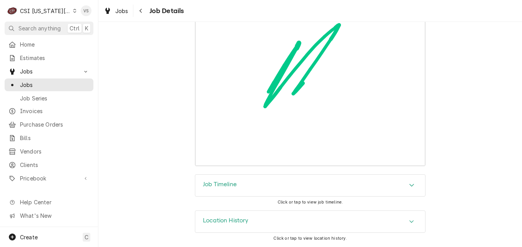
click at [409, 222] on icon "Accordion Header" at bounding box center [411, 221] width 5 height 6
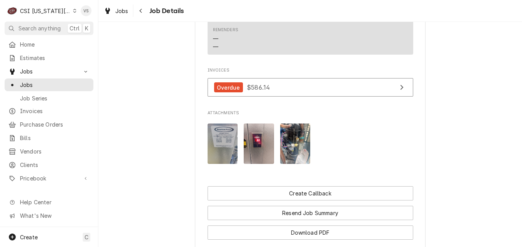
scroll to position [684, 0]
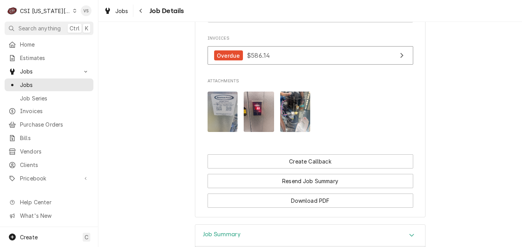
click at [222, 124] on img "Attachments" at bounding box center [223, 112] width 30 height 40
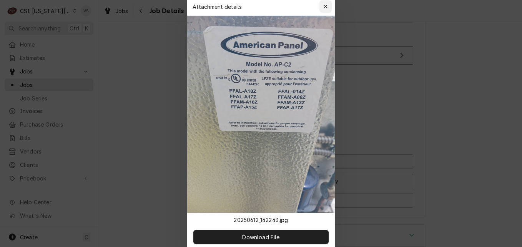
click at [324, 7] on icon "button" at bounding box center [326, 6] width 4 height 5
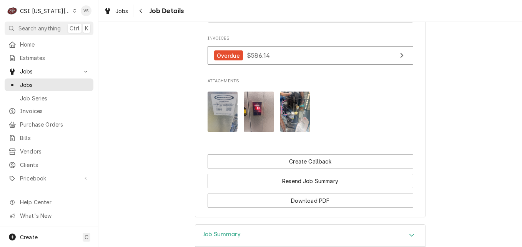
click at [256, 129] on img "Attachments" at bounding box center [259, 112] width 30 height 40
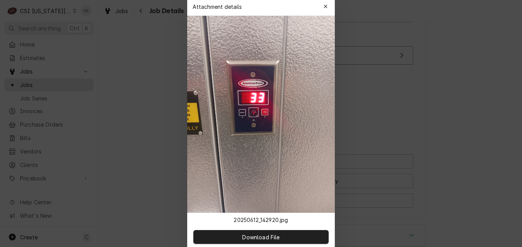
click at [327, 4] on icon "button" at bounding box center [326, 6] width 4 height 5
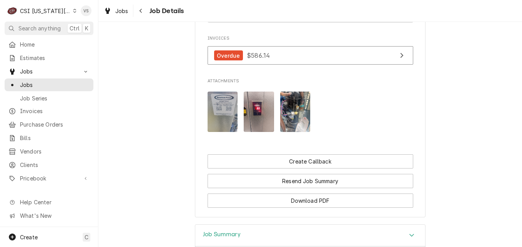
click at [73, 10] on icon "Dynamic Content Wrapper" at bounding box center [74, 11] width 3 height 4
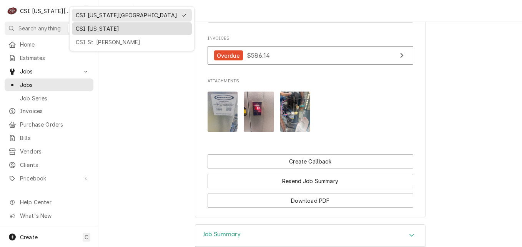
click at [99, 27] on div "CSI [US_STATE]" at bounding box center [132, 29] width 112 height 8
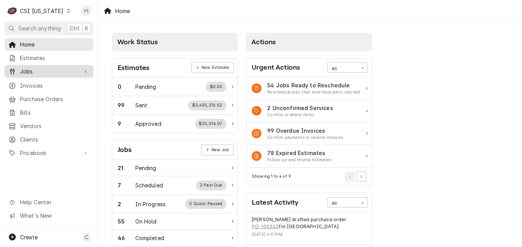
click at [42, 70] on span "Jobs" at bounding box center [49, 71] width 58 height 8
click at [36, 69] on span "Jobs" at bounding box center [49, 71] width 58 height 8
click at [40, 72] on span "Jobs" at bounding box center [49, 71] width 58 height 8
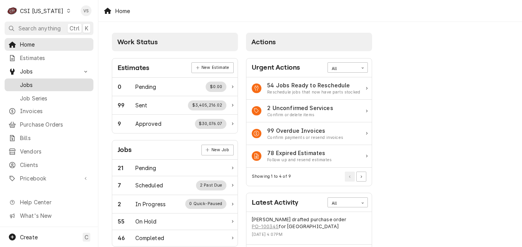
click at [22, 82] on span "Jobs" at bounding box center [55, 85] width 70 height 8
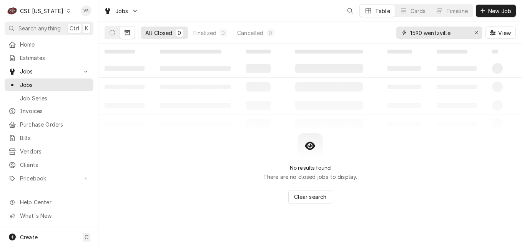
click at [454, 32] on input "1590 wentzville" at bounding box center [439, 33] width 58 height 12
drag, startPoint x: 452, startPoint y: 33, endPoint x: 406, endPoint y: 35, distance: 46.2
click at [406, 35] on div "1590 wentzville" at bounding box center [440, 33] width 86 height 12
type input "10384"
click at [115, 34] on button "Dynamic Content Wrapper" at bounding box center [112, 33] width 15 height 12
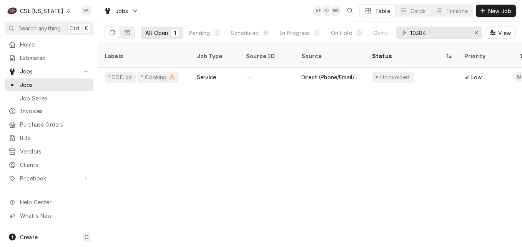
scroll to position [0, 371]
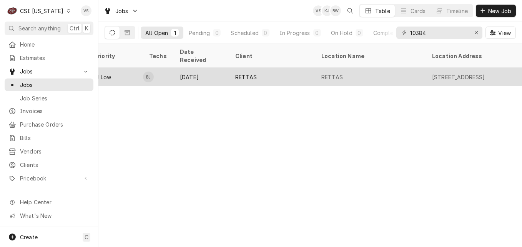
click at [165, 70] on td "BJ" at bounding box center [158, 77] width 31 height 18
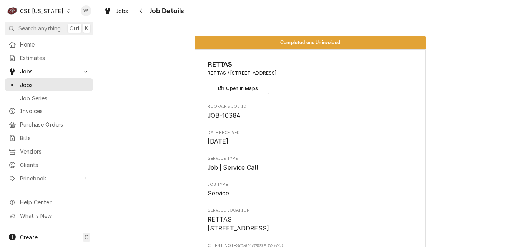
scroll to position [231, 0]
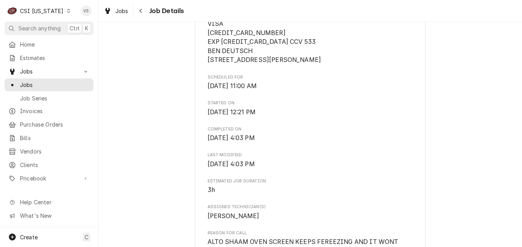
click at [209, 43] on span "VISA [CREDIT_CARD_NUMBER] EXP [CREDIT_CARD_DATA] CCV 533 BEN DEUTSCH [STREET_AD…" at bounding box center [311, 41] width 206 height 45
click at [208, 41] on span "VISA [CREDIT_CARD_NUMBER] EXP [CREDIT_CARD_DATA] CCV 533 BEN DEUTSCH [STREET_AD…" at bounding box center [265, 42] width 114 height 44
drag, startPoint x: 205, startPoint y: 41, endPoint x: 240, endPoint y: 40, distance: 35.0
click at [240, 40] on span "VISA [CREDIT_CARD_NUMBER] EXP [CREDIT_CARD_DATA] CCV 533 BEN DEUTSCH [STREET_AD…" at bounding box center [265, 42] width 114 height 44
copy span "4737024061058899"
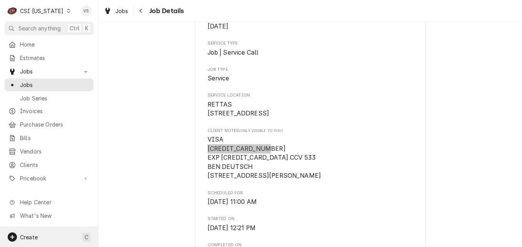
scroll to position [115, 0]
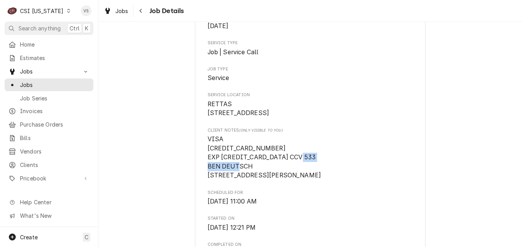
drag, startPoint x: 255, startPoint y: 182, endPoint x: 202, endPoint y: 185, distance: 52.4
drag, startPoint x: 202, startPoint y: 185, endPoint x: 210, endPoint y: 183, distance: 7.6
copy span "127 NEWTON ST"
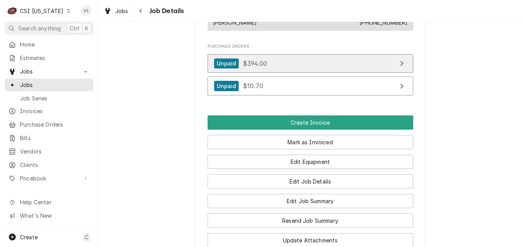
scroll to position [615, 0]
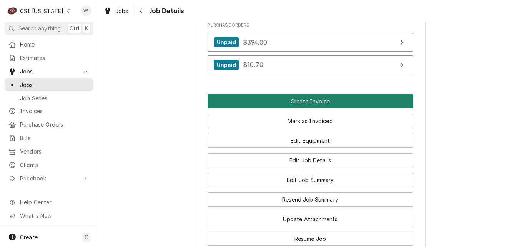
click at [293, 108] on button "Create Invoice" at bounding box center [311, 101] width 206 height 14
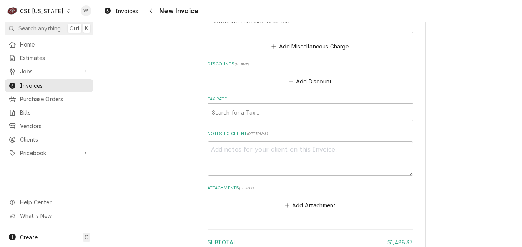
scroll to position [2538, 0]
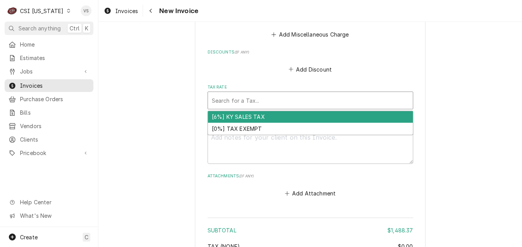
click at [228, 107] on div "Tax Rate" at bounding box center [310, 100] width 197 height 14
click at [235, 123] on div "[6%] KY SALES TAX" at bounding box center [310, 117] width 205 height 12
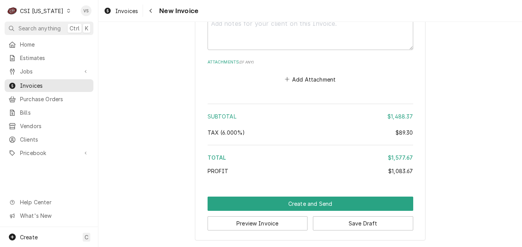
scroll to position [2675, 0]
click at [343, 225] on button "Save Draft" at bounding box center [363, 223] width 100 height 14
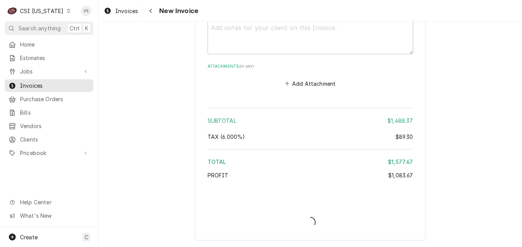
type textarea "x"
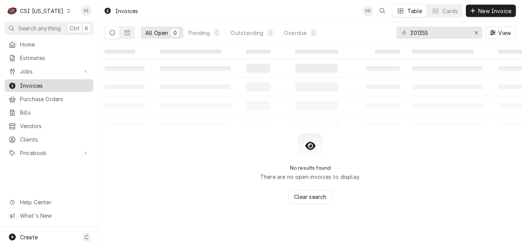
click at [34, 84] on span "Invoices" at bounding box center [55, 86] width 70 height 8
click at [35, 69] on span "Jobs" at bounding box center [49, 71] width 58 height 8
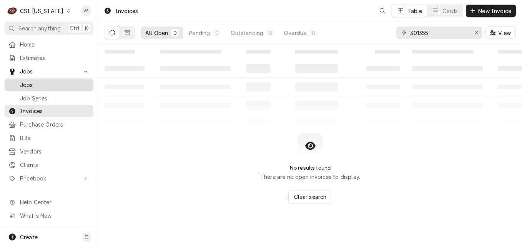
click at [44, 84] on span "Jobs" at bounding box center [55, 85] width 70 height 8
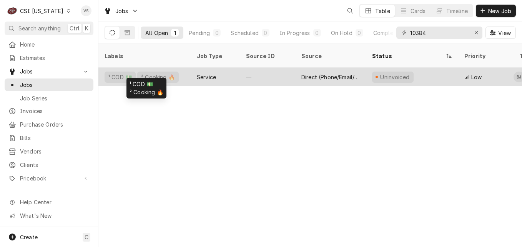
click at [189, 69] on div "¹ COD 💵 ² Cooking 🔥" at bounding box center [144, 77] width 92 height 18
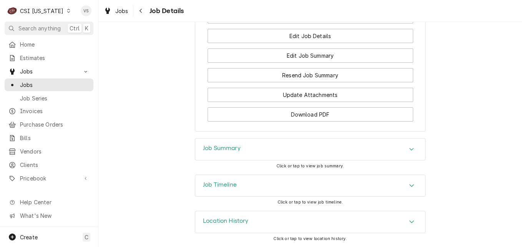
scroll to position [781, 0]
click at [34, 161] on span "Clients" at bounding box center [55, 165] width 70 height 8
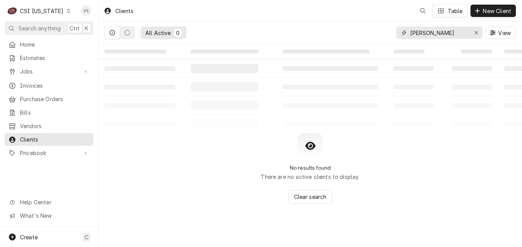
click at [400, 36] on div "BETHANY" at bounding box center [440, 33] width 86 height 12
type input "r"
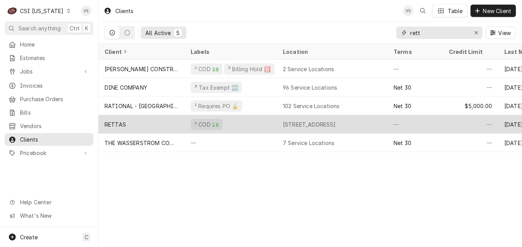
type input "rett"
click at [258, 119] on div "² COD 💵" at bounding box center [231, 124] width 92 height 18
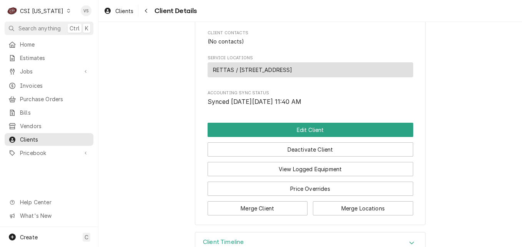
scroll to position [308, 0]
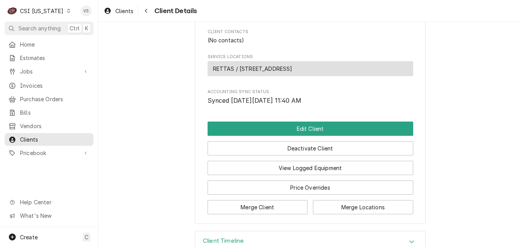
click at [244, 73] on span "RETTAS / [STREET_ADDRESS]" at bounding box center [253, 69] width 80 height 8
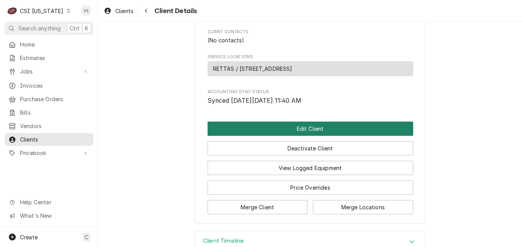
click at [265, 136] on button "Edit Client" at bounding box center [311, 129] width 206 height 14
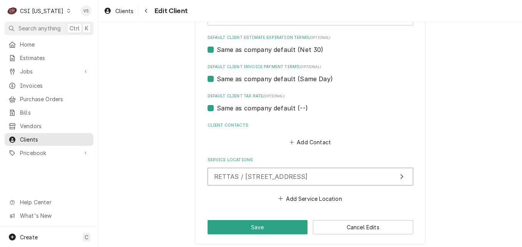
scroll to position [483, 0]
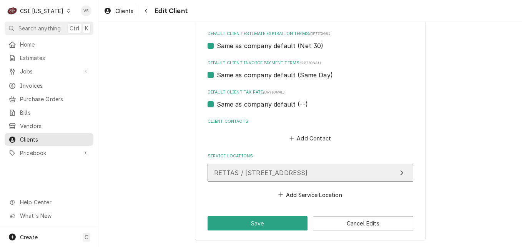
click at [267, 173] on span "RETTAS / [STREET_ADDRESS]" at bounding box center [261, 173] width 94 height 8
type textarea "x"
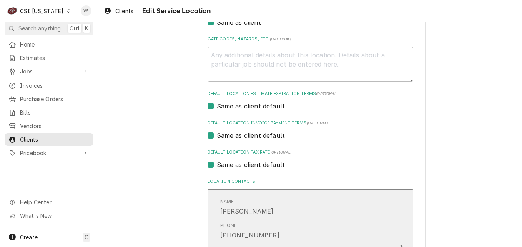
scroll to position [222, 0]
